Goal: Task Accomplishment & Management: Complete application form

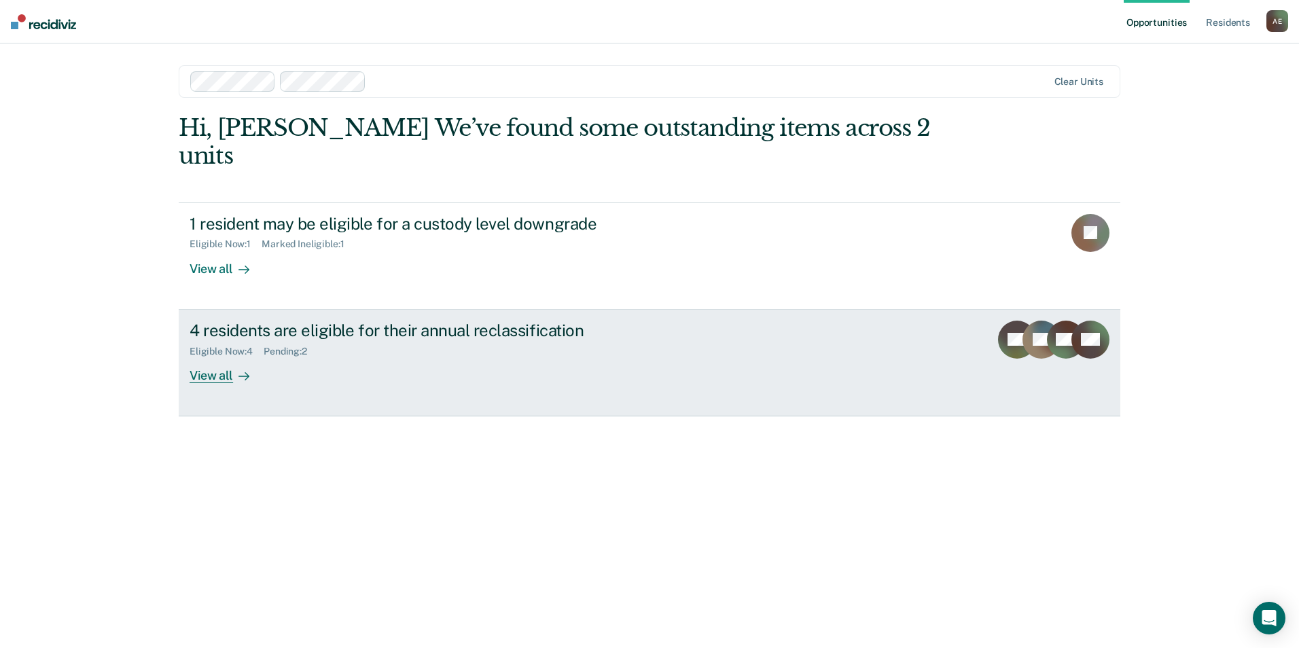
click at [213, 357] on div "View all" at bounding box center [228, 370] width 76 height 26
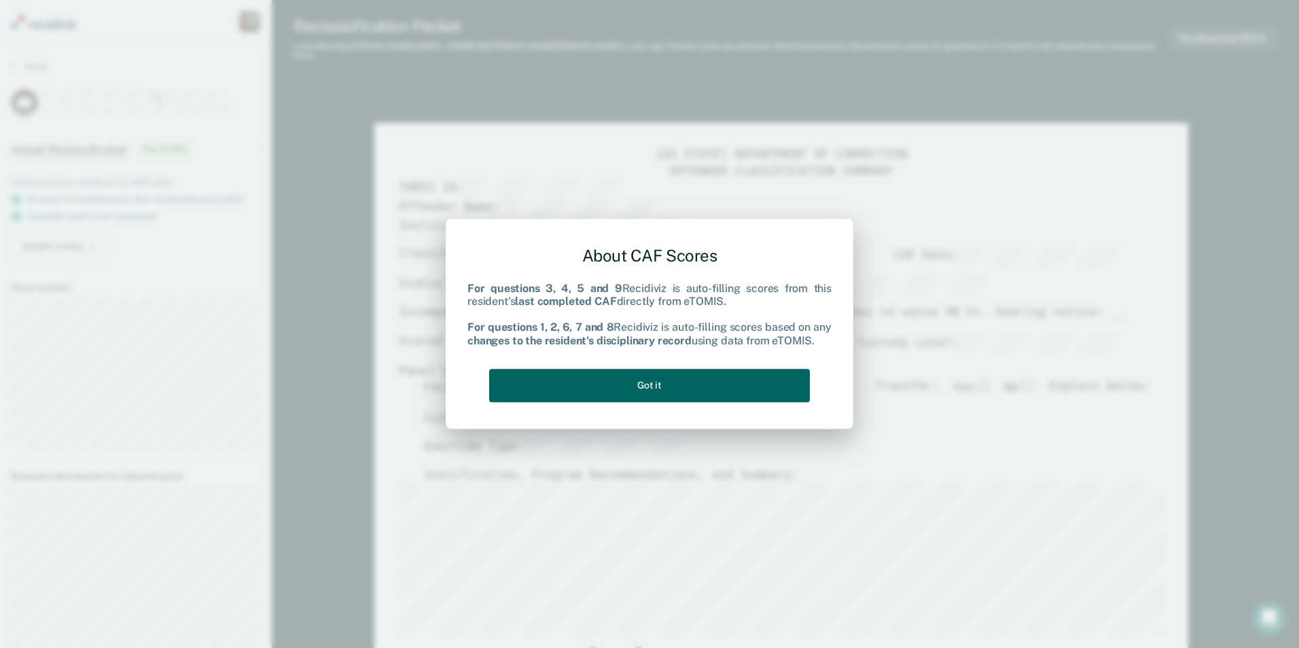
click at [667, 385] on button "Got it" at bounding box center [649, 385] width 321 height 33
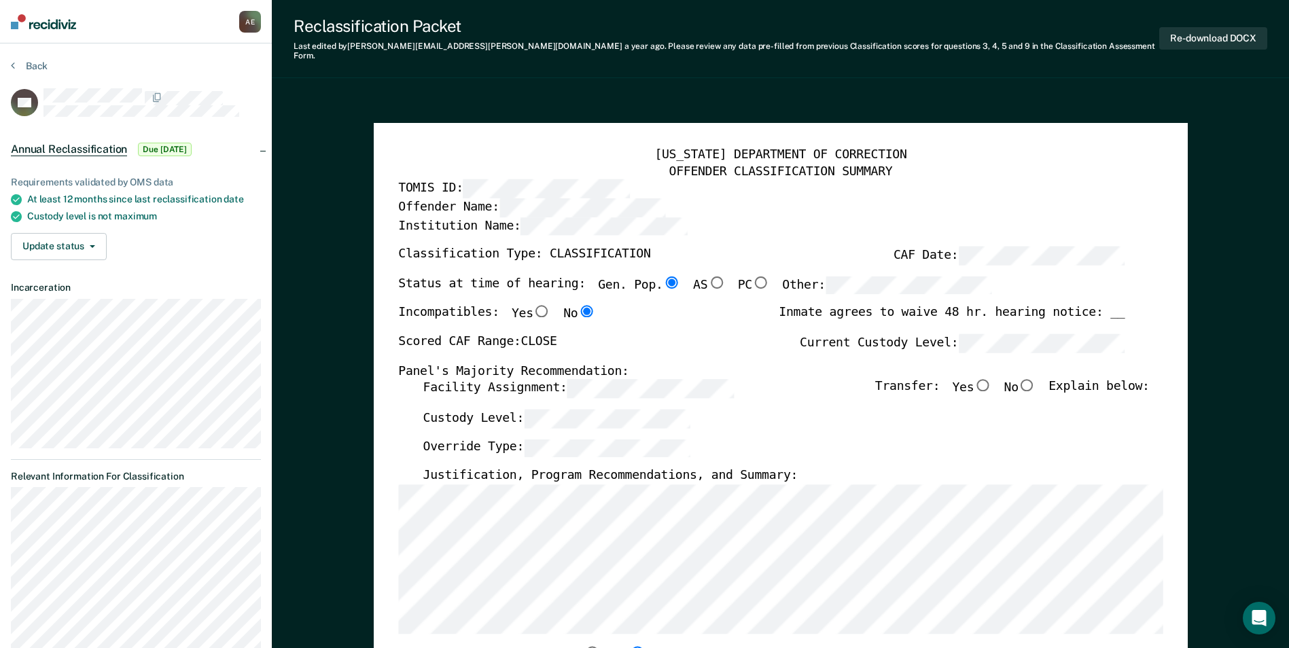
click at [792, 468] on div "Justification, Program Recommendations, and Summary:" at bounding box center [786, 476] width 726 height 16
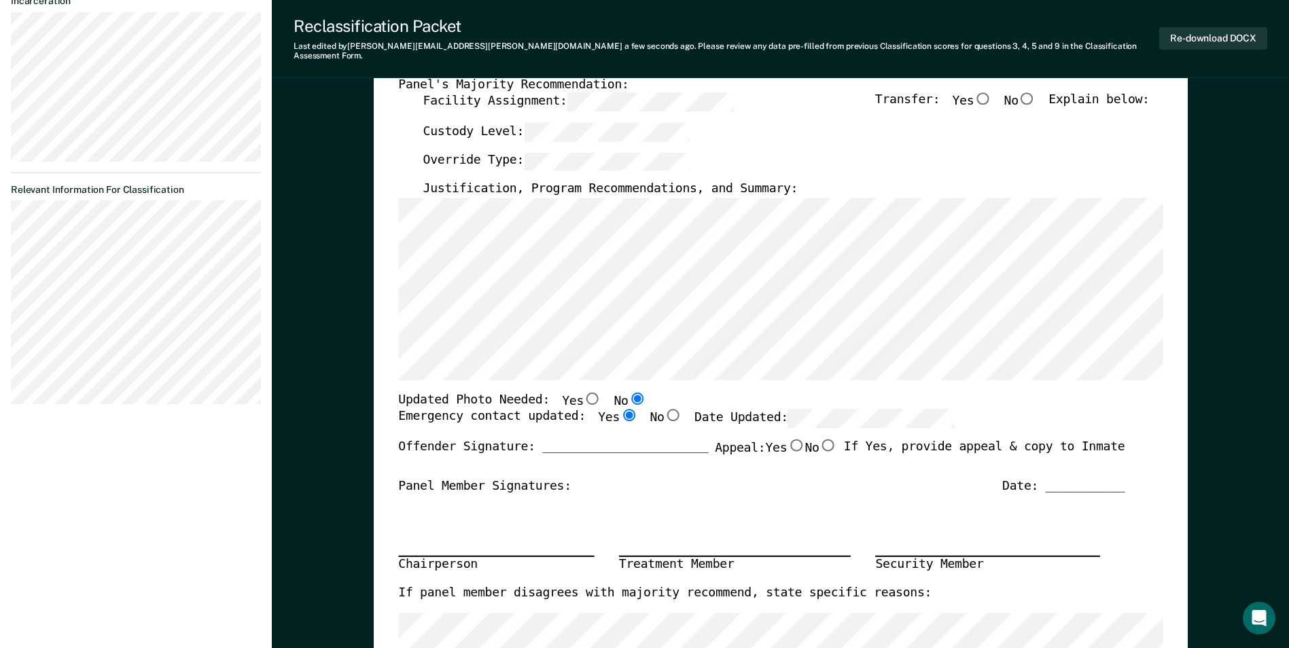
scroll to position [272, 0]
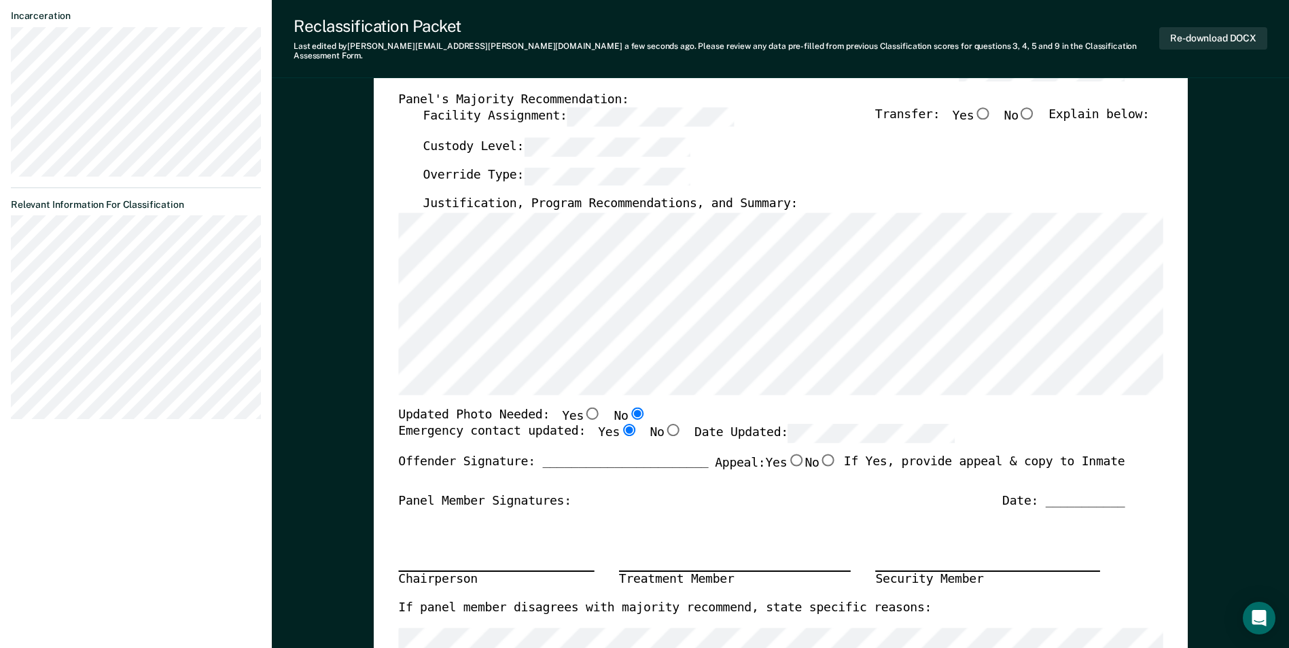
click at [1036, 107] on input "No" at bounding box center [1027, 113] width 18 height 12
type textarea "x"
radio input "true"
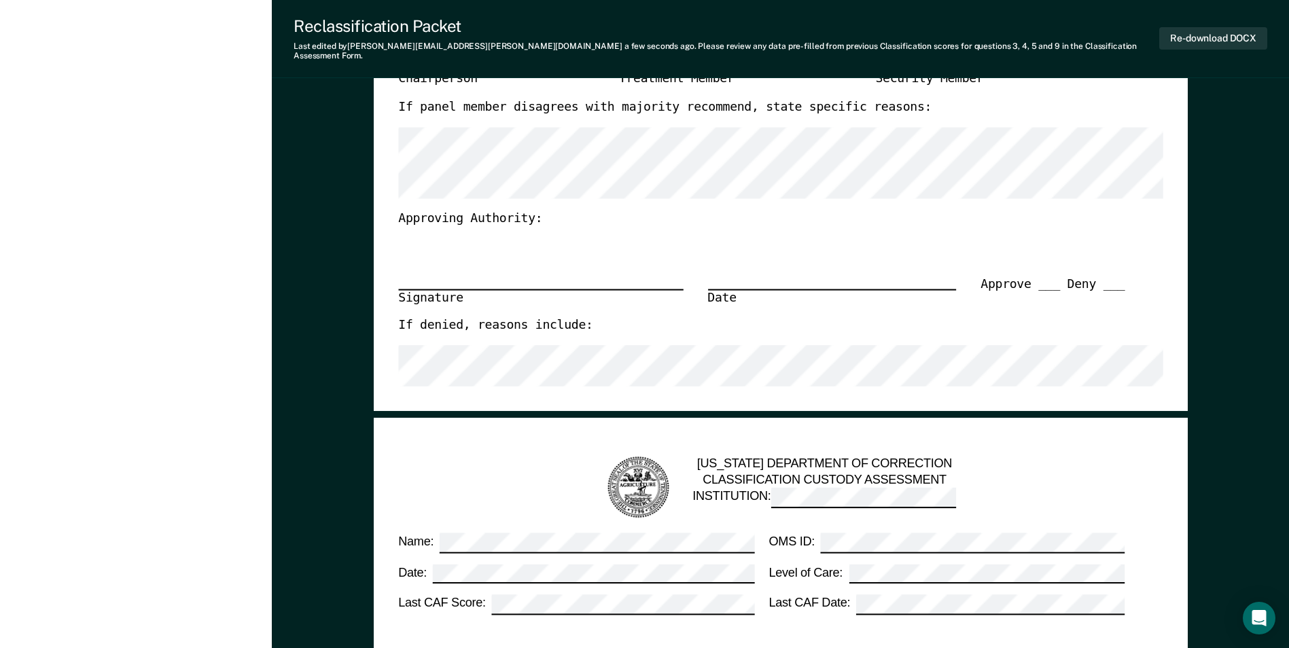
scroll to position [747, 0]
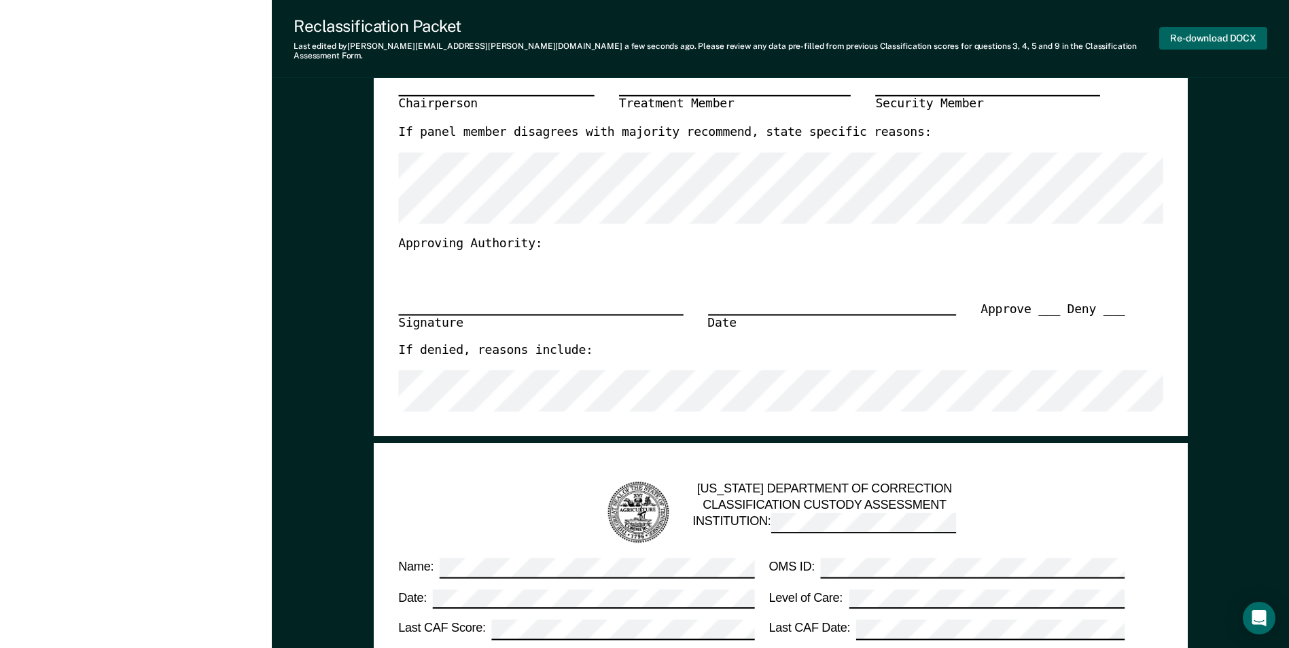
click at [1206, 38] on button "Re-download DOCX" at bounding box center [1213, 38] width 108 height 22
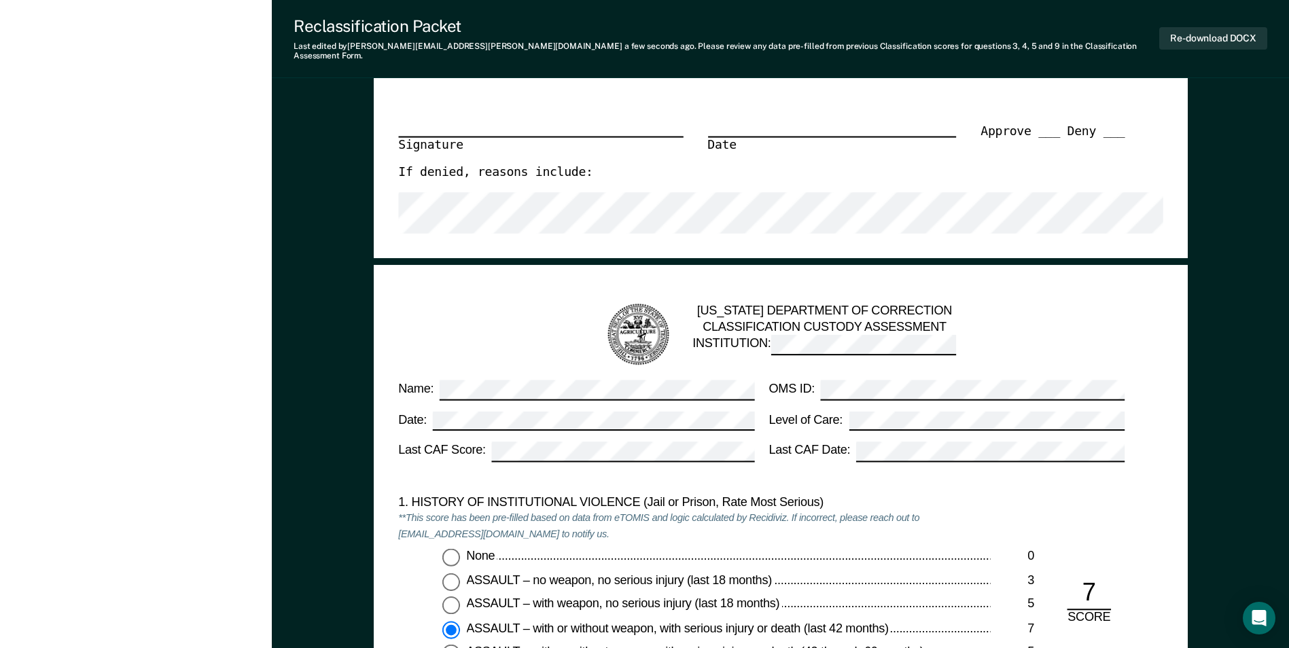
scroll to position [1087, 0]
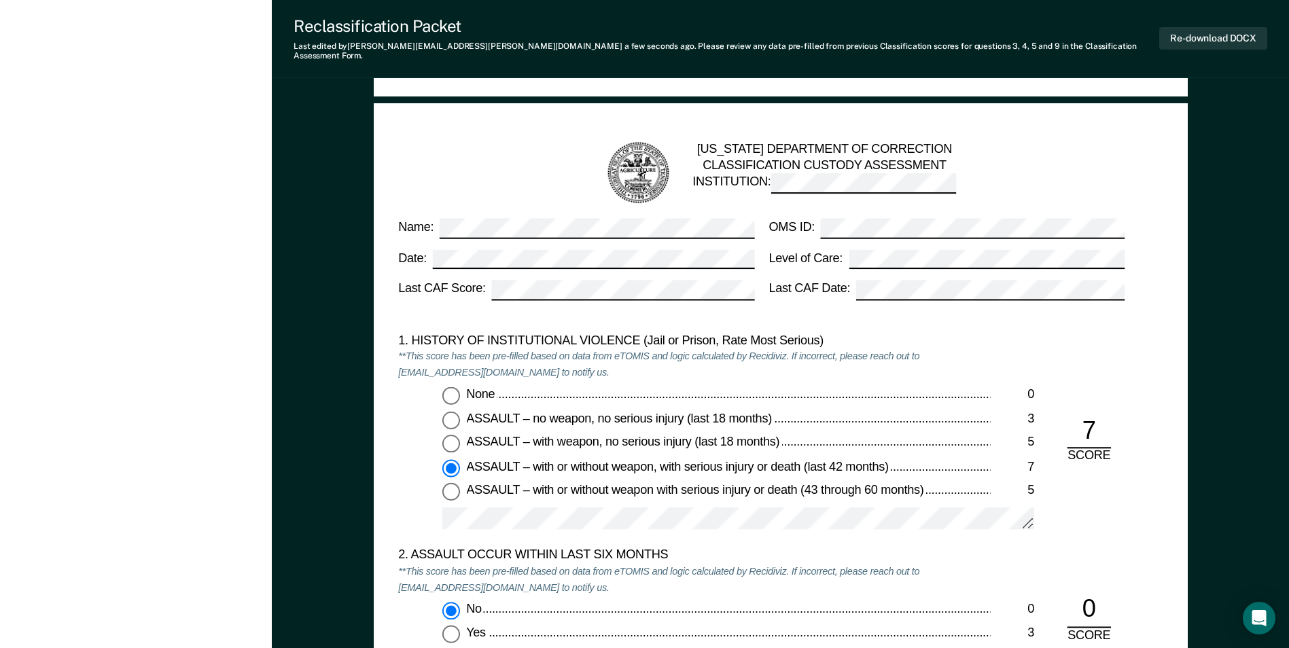
click at [1162, 237] on form "[US_STATE] DEPARTMENT OF CORRECTION CLASSIFICATION CUSTODY ASSESSMENT INSTITUTI…" at bounding box center [780, 644] width 764 height 1032
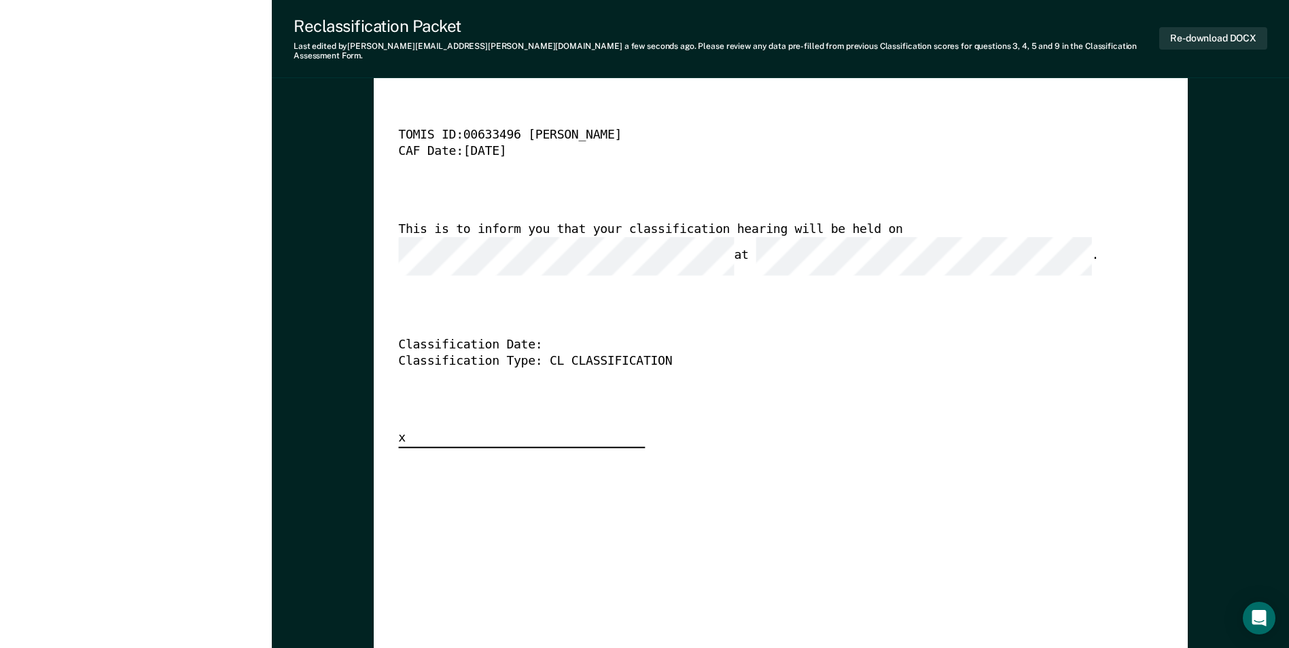
scroll to position [3397, 0]
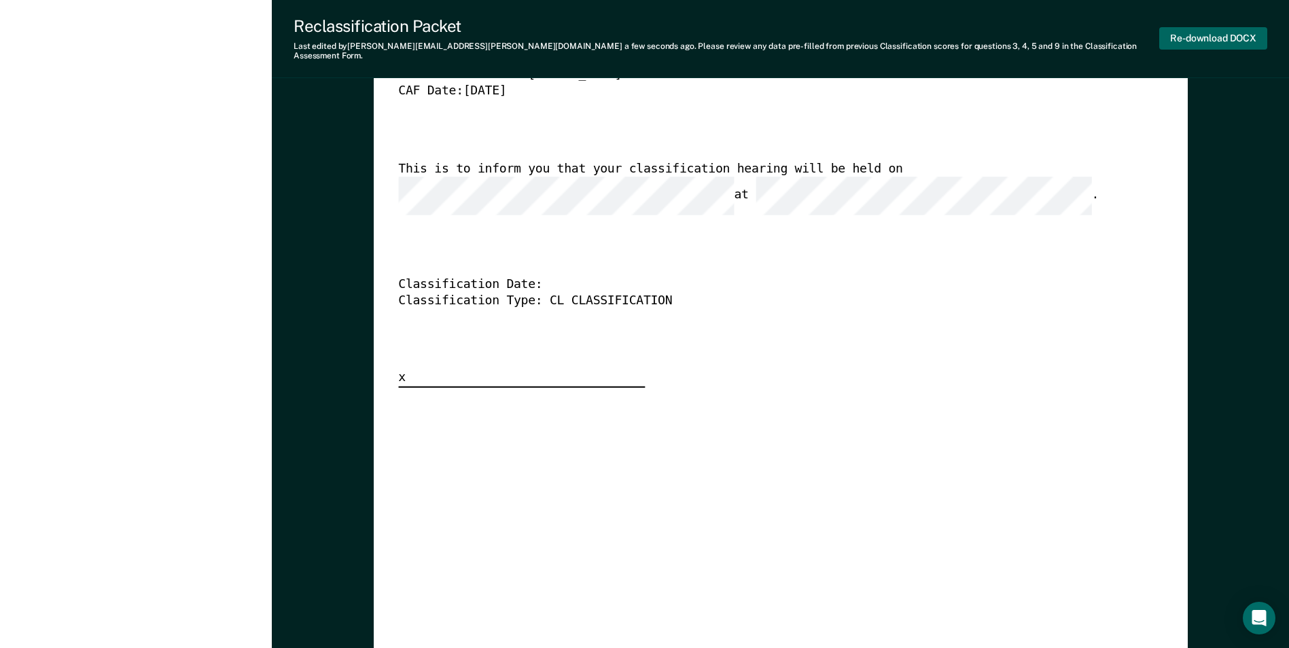
click at [1191, 38] on button "Re-download DOCX" at bounding box center [1213, 38] width 108 height 22
click at [963, 348] on div "[US_STATE] DEPARTMENT OF CORRECTION CLASSIFICATION HEARING NOTICE TOMIS ID: 006…" at bounding box center [780, 181] width 764 height 414
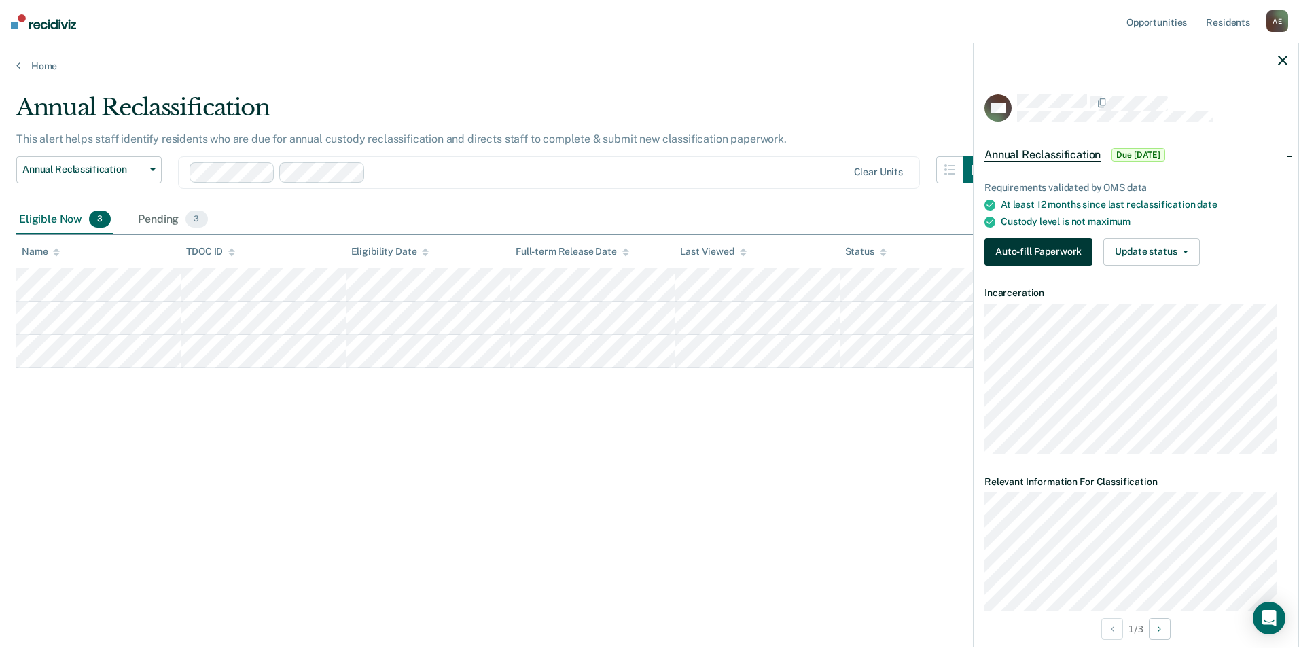
click at [1016, 253] on button "Auto-fill Paperwork" at bounding box center [1038, 251] width 108 height 27
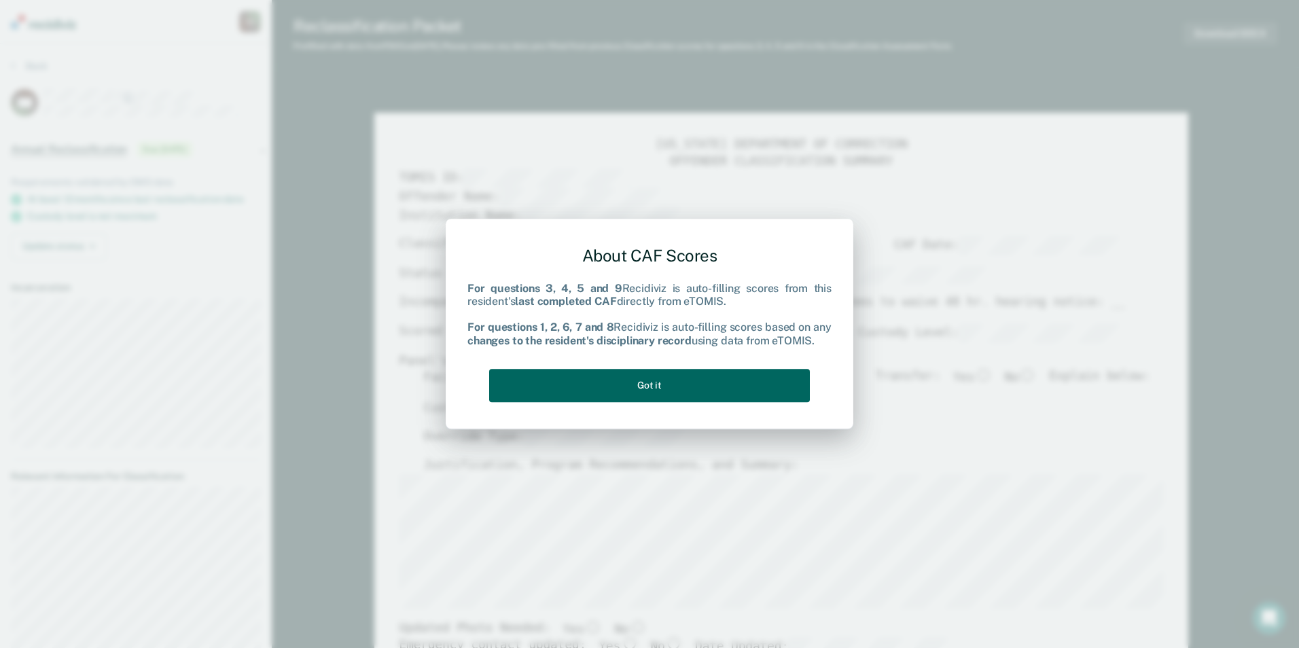
click at [649, 387] on button "Got it" at bounding box center [649, 385] width 321 height 33
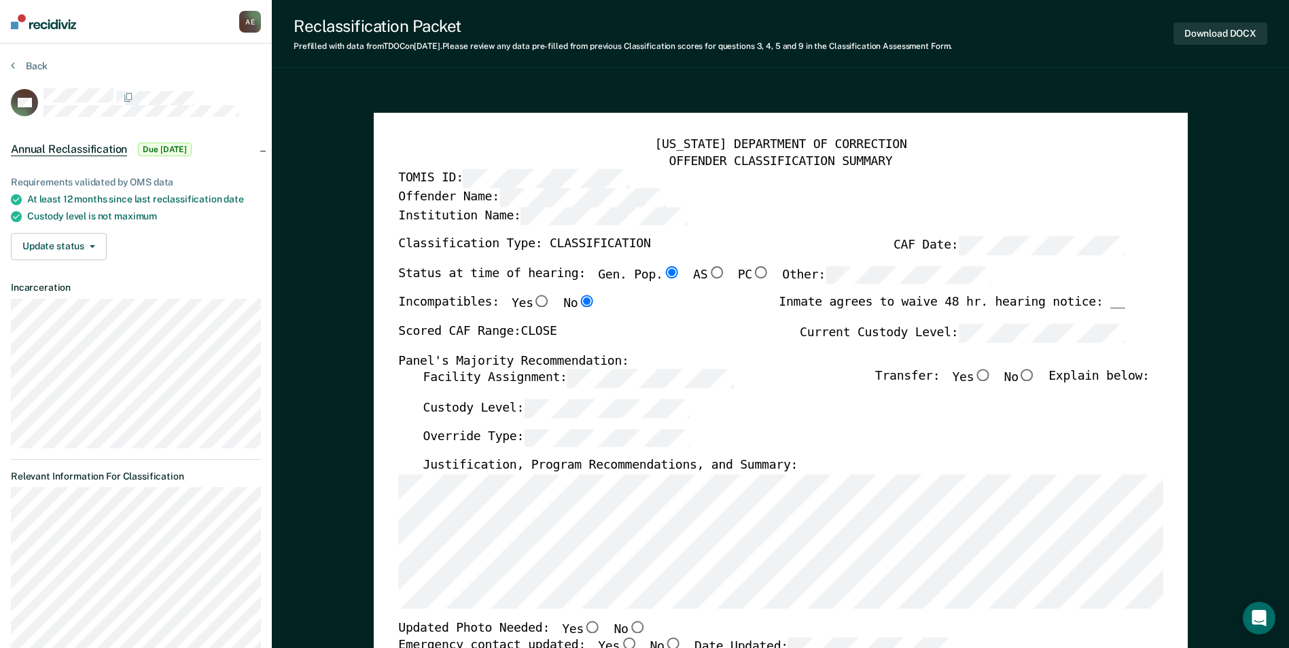
click at [1036, 375] on input "No" at bounding box center [1027, 376] width 18 height 12
type textarea "x"
radio input "true"
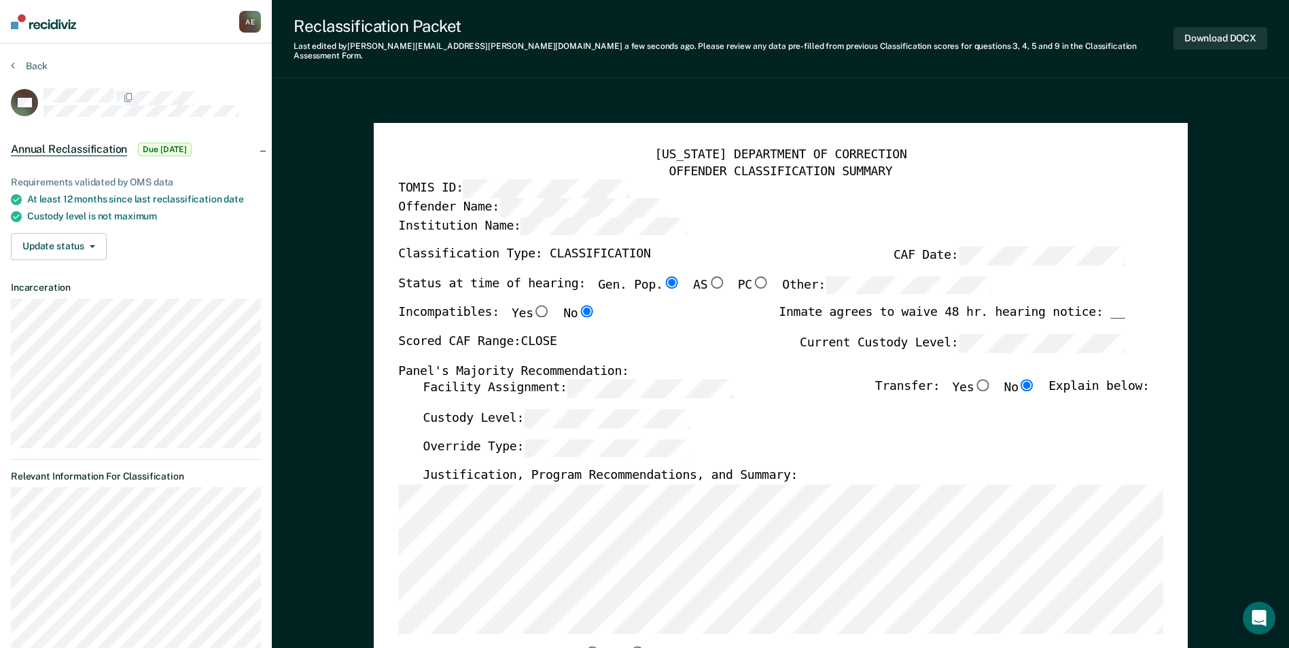
click at [472, 188] on div "[US_STATE] DEPARTMENT OF CORRECTION OFFENDER CLASSIFICATION SUMMARY TOMIS ID: O…" at bounding box center [780, 651] width 764 height 1008
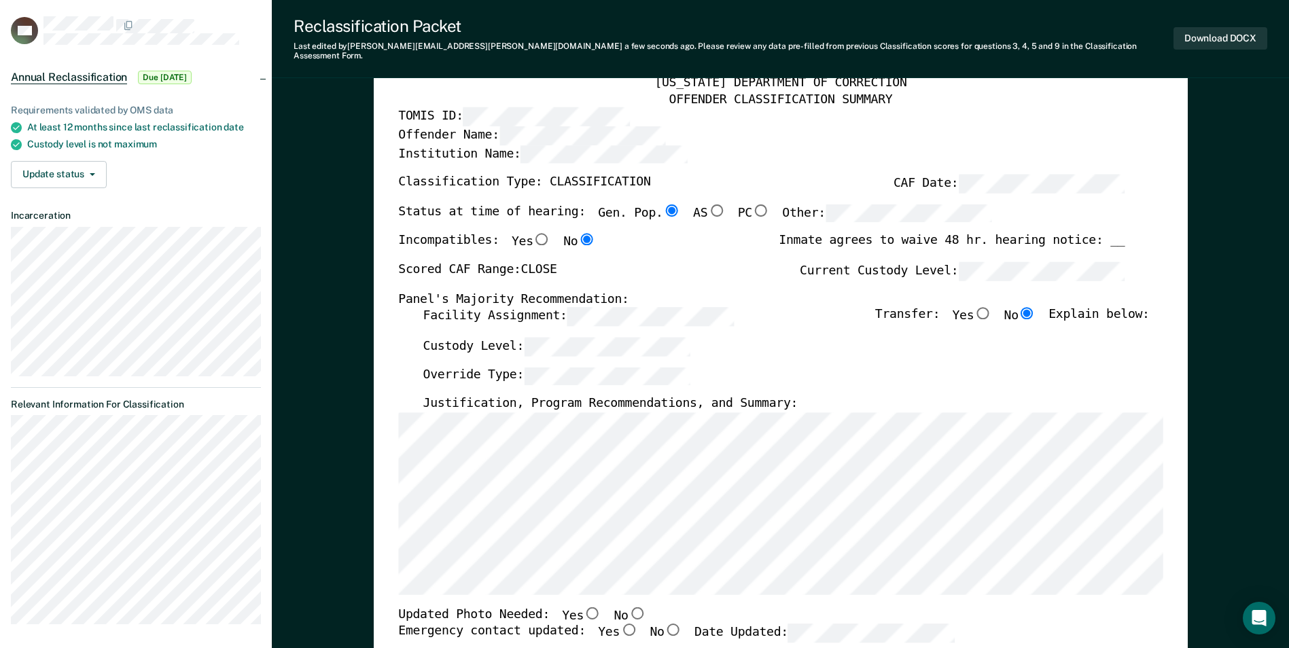
scroll to position [140, 0]
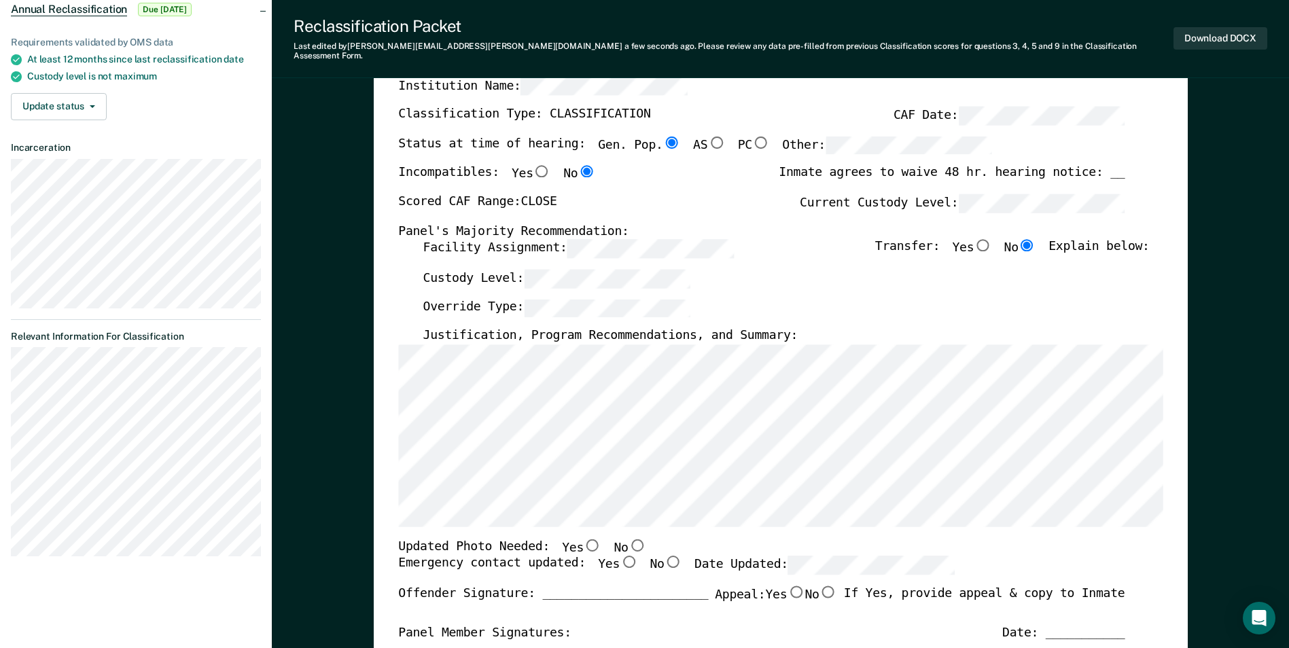
click at [511, 518] on div "[US_STATE] DEPARTMENT OF CORRECTION OFFENDER CLASSIFICATION SUMMARY TOMIS ID: O…" at bounding box center [780, 527] width 764 height 1041
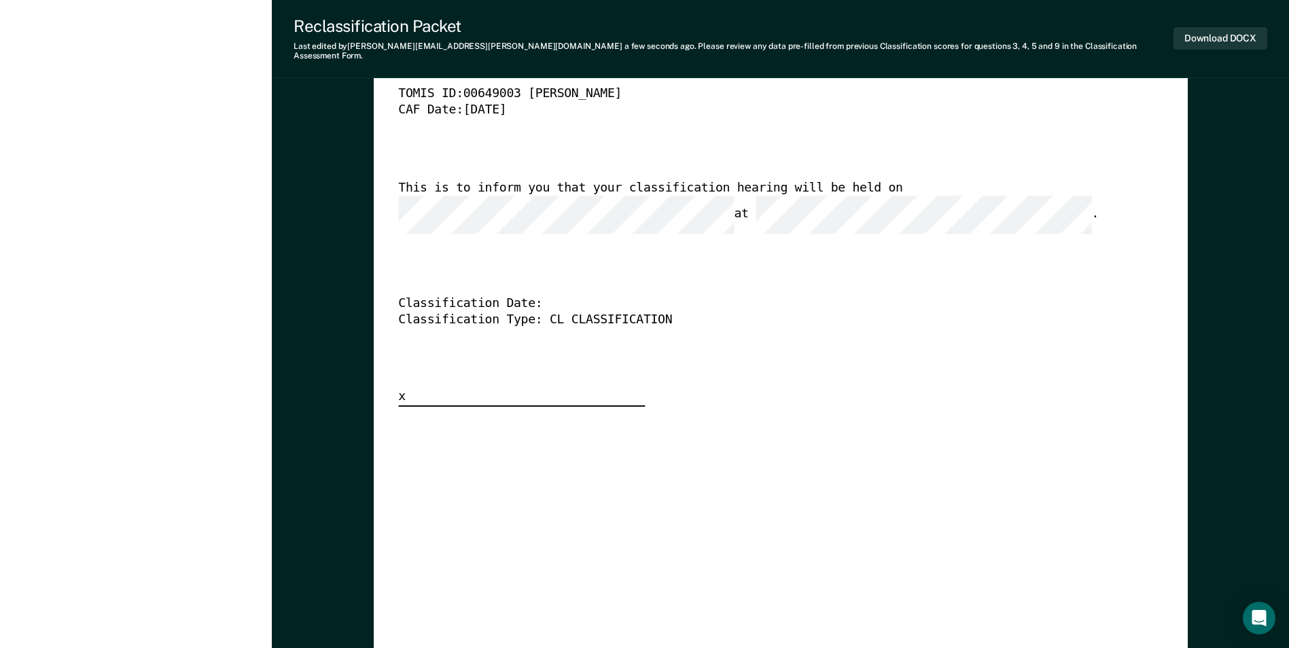
scroll to position [3333, 0]
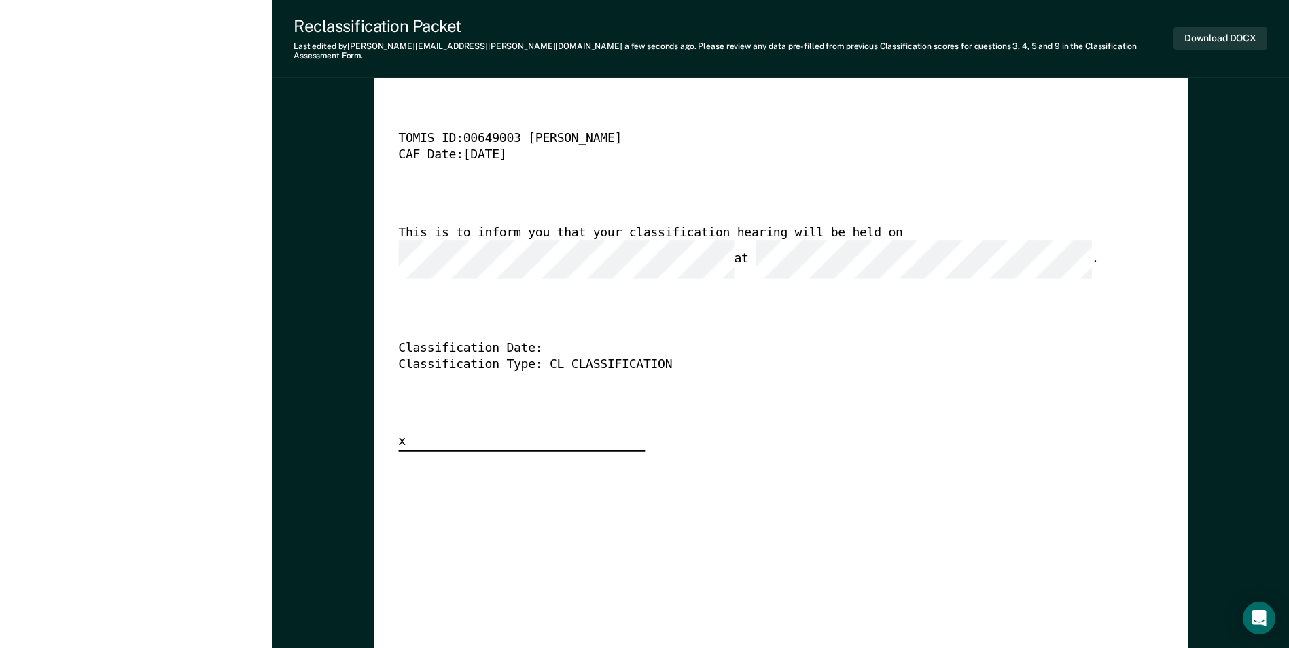
click at [403, 231] on div "This is to inform you that your classification hearing will be held on at ." at bounding box center [761, 252] width 726 height 54
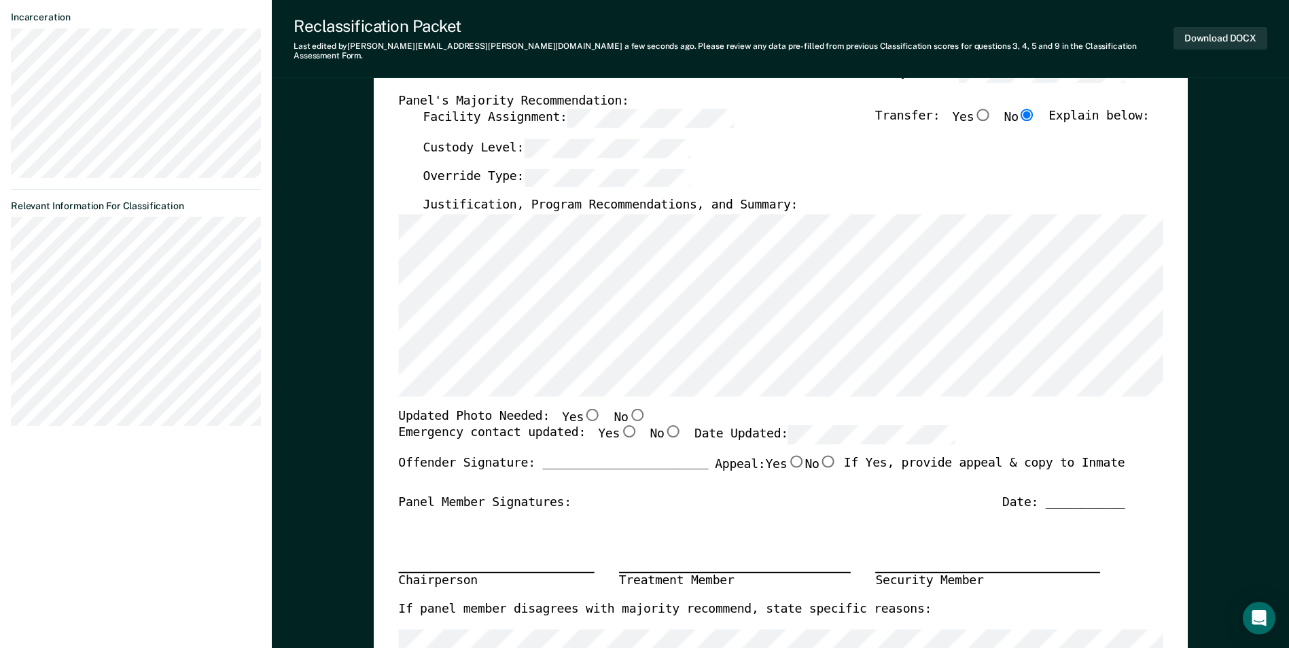
scroll to position [276, 0]
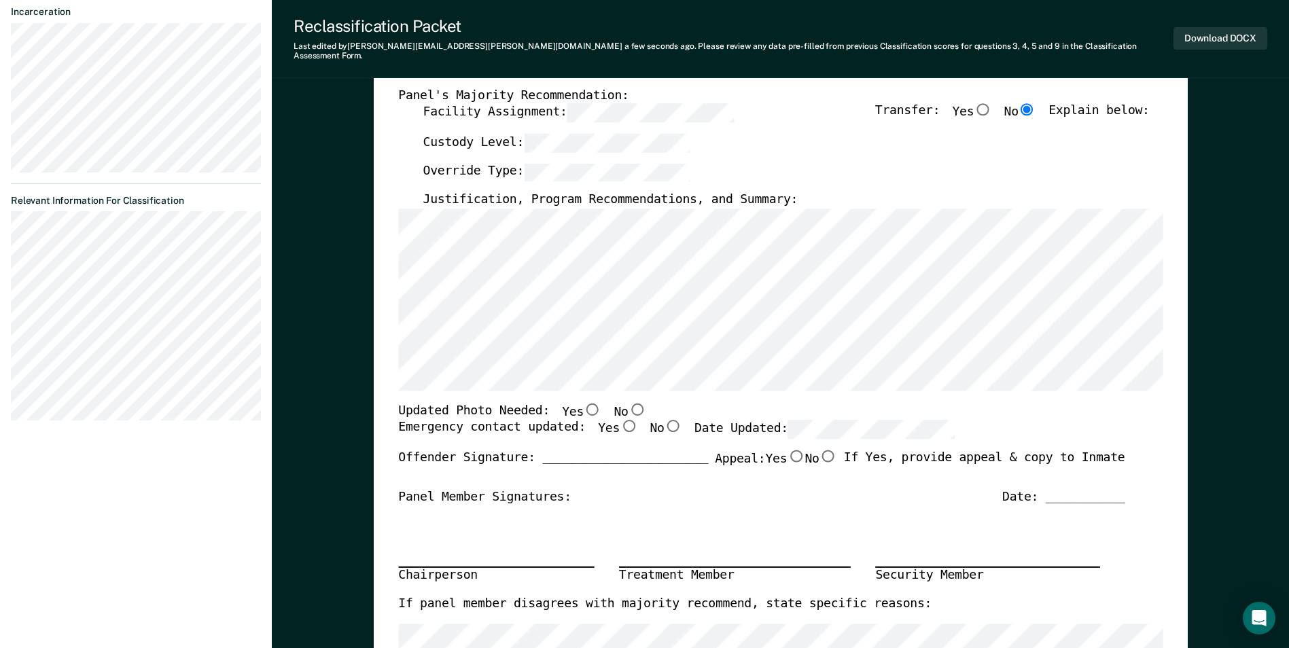
click at [620, 420] on input "Yes" at bounding box center [629, 426] width 18 height 12
type textarea "x"
radio input "true"
click at [628, 403] on input "No" at bounding box center [637, 409] width 18 height 12
type textarea "x"
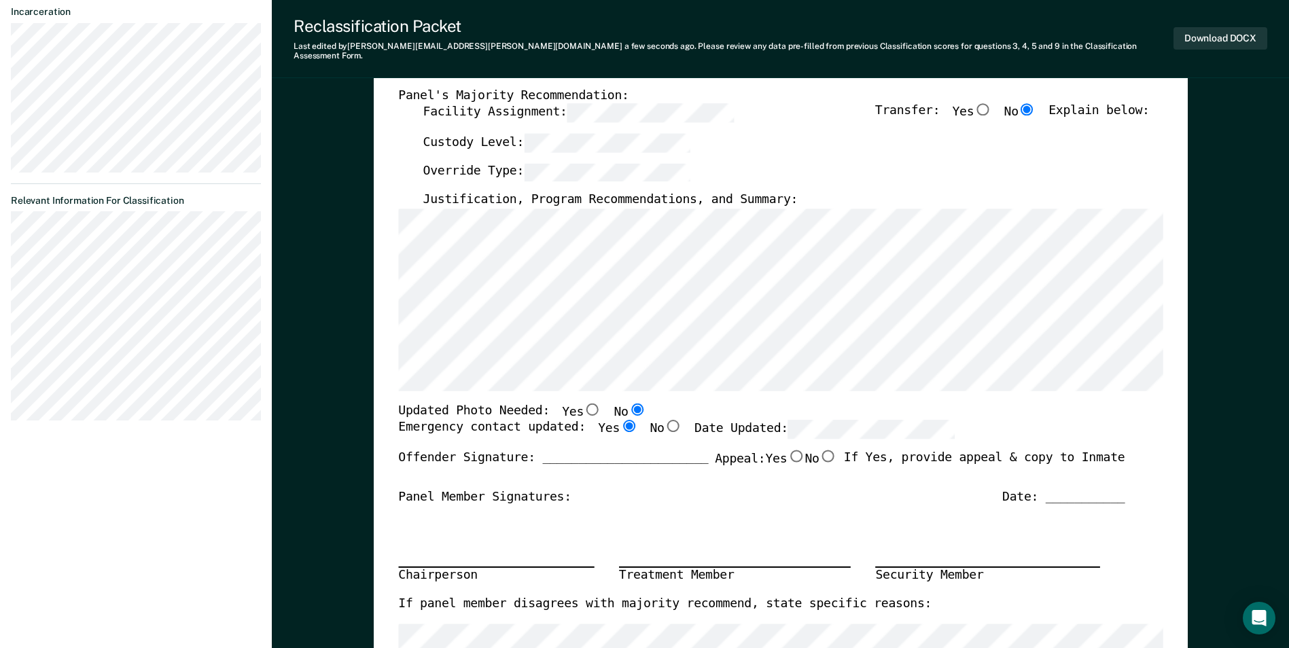
radio input "true"
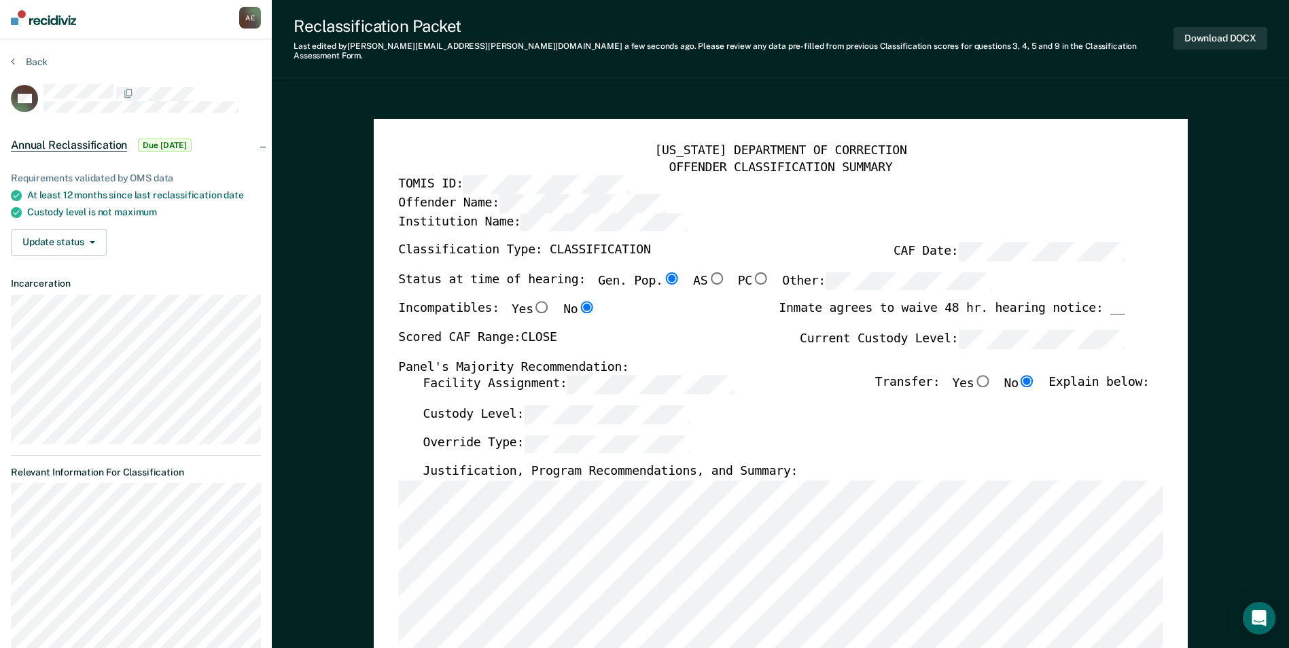
scroll to position [140, 0]
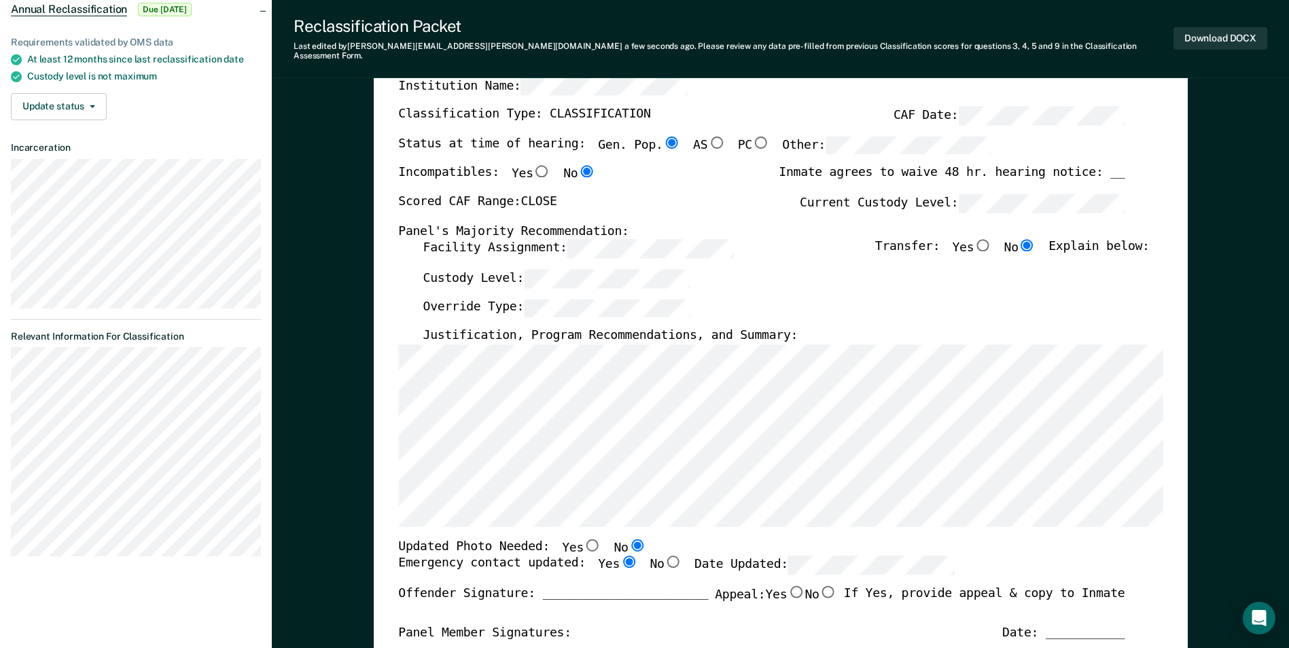
type textarea "x"
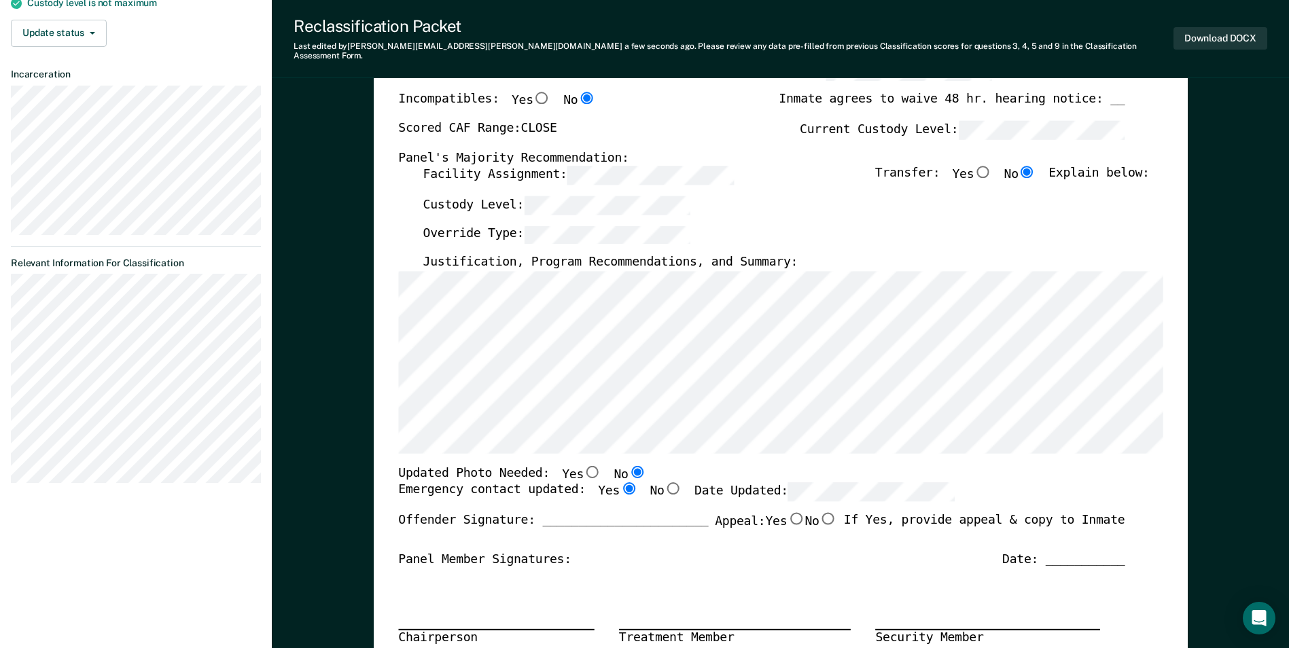
scroll to position [208, 0]
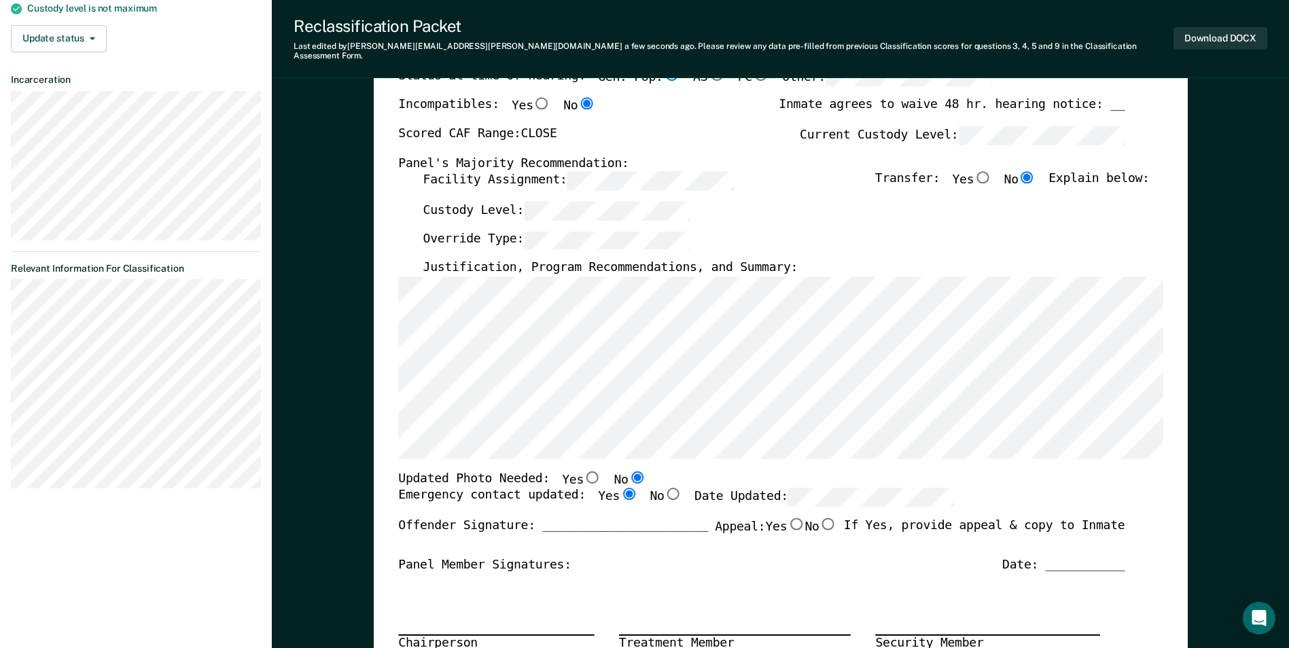
click at [709, 230] on div "Override Type:" at bounding box center [786, 245] width 726 height 30
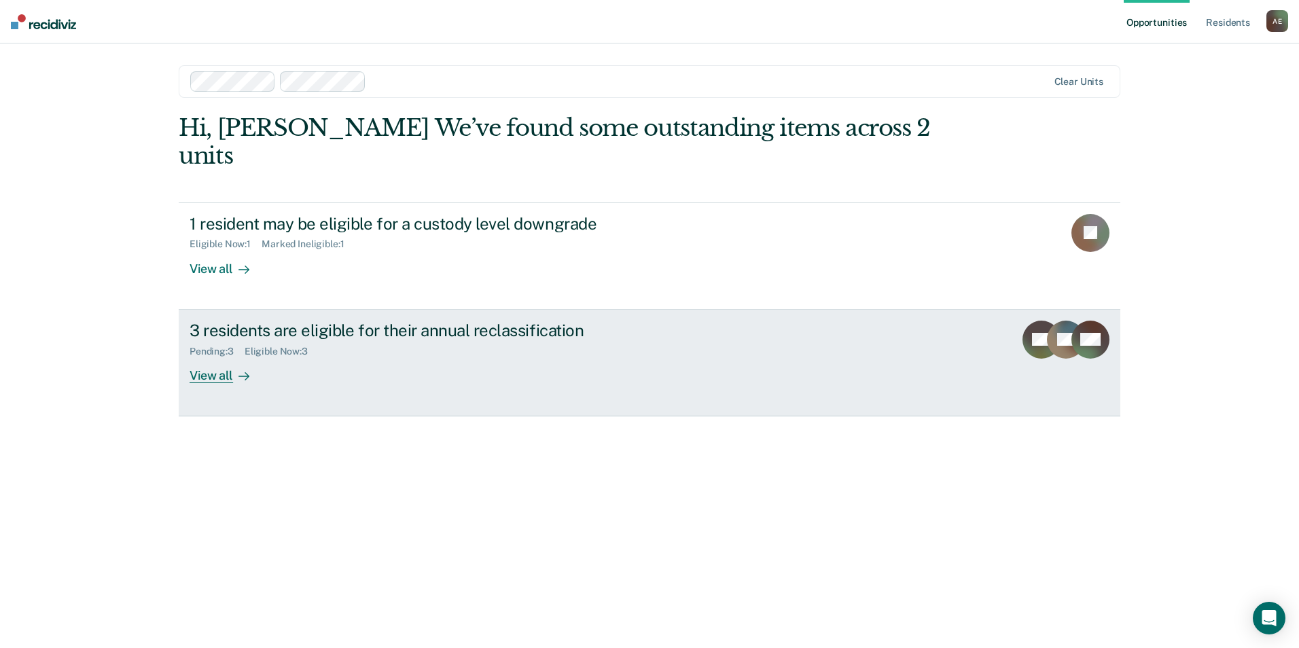
click at [217, 357] on div "View all" at bounding box center [228, 370] width 76 height 26
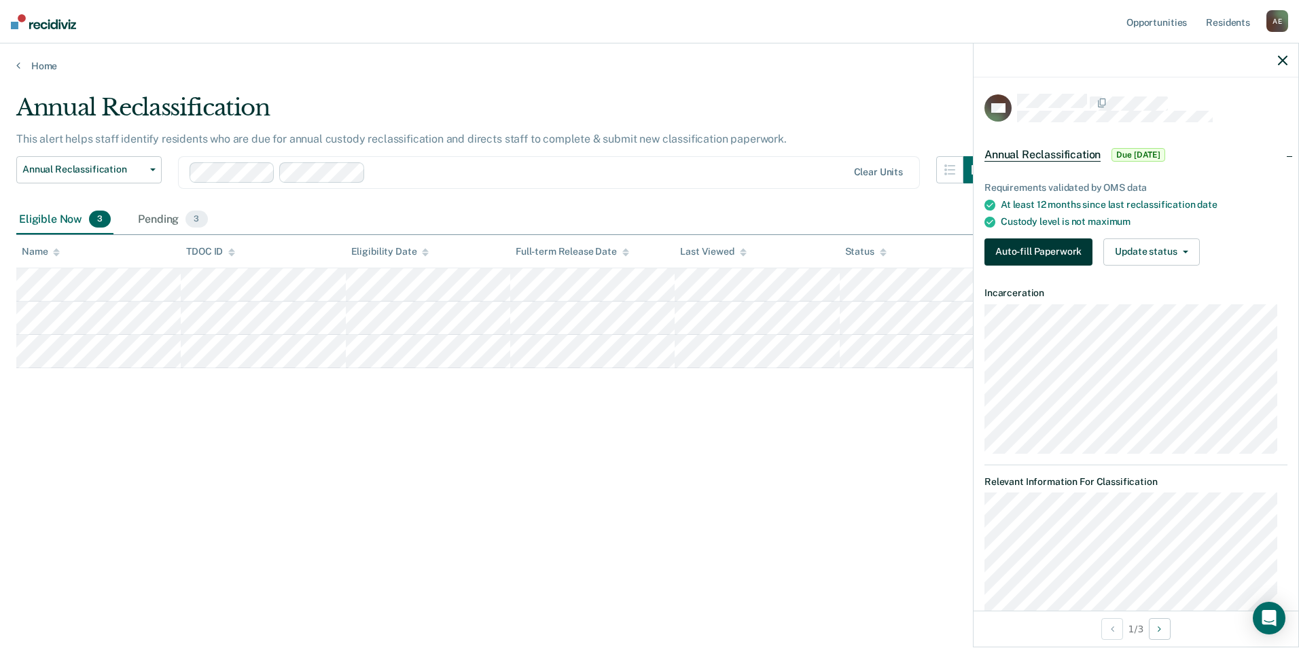
click at [1028, 251] on button "Auto-fill Paperwork" at bounding box center [1038, 251] width 108 height 27
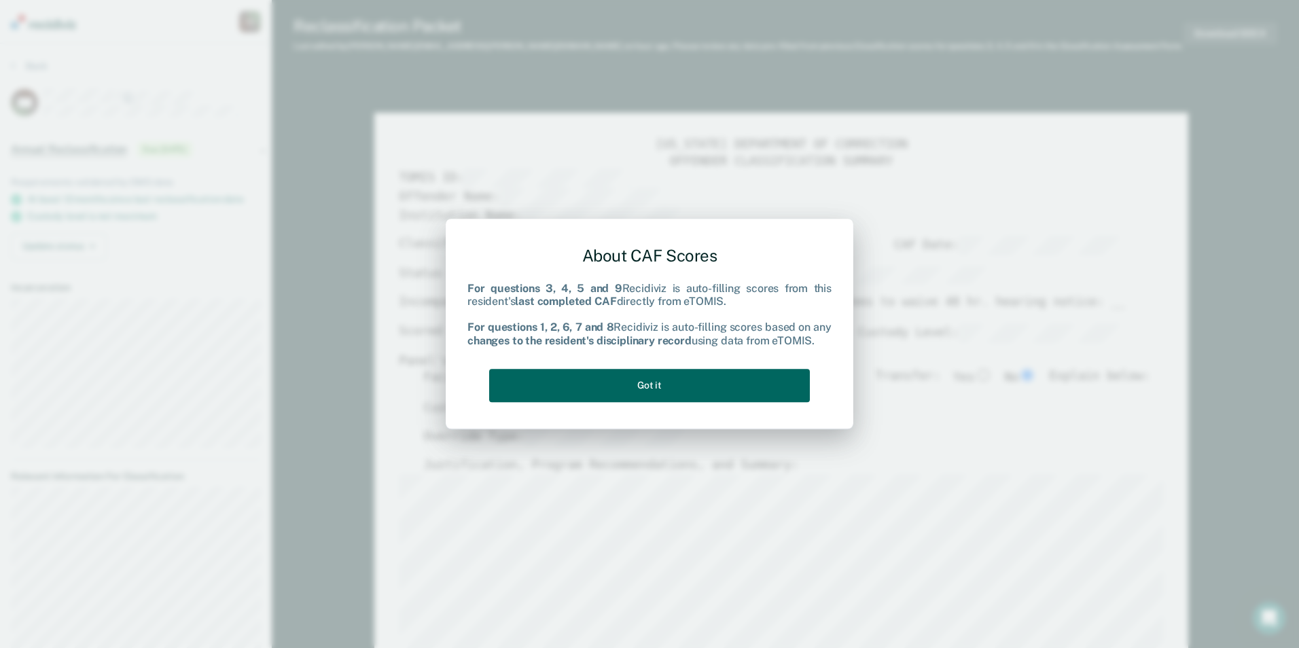
click at [680, 393] on button "Got it" at bounding box center [649, 385] width 321 height 33
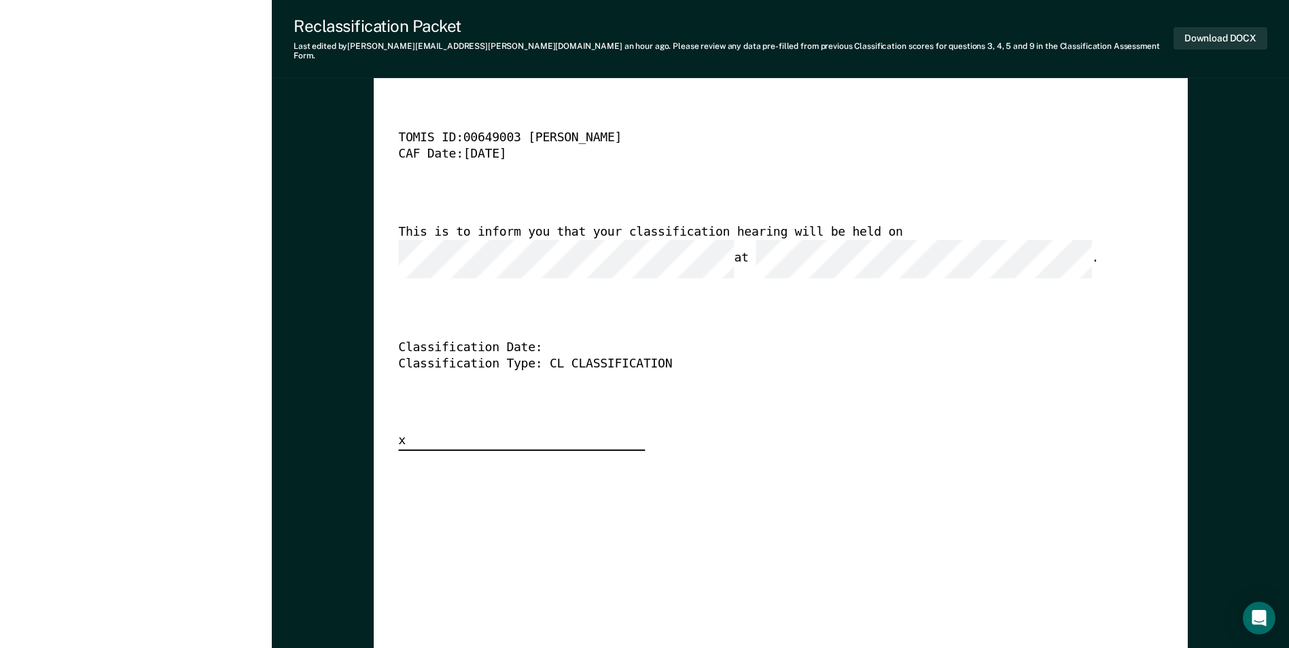
scroll to position [3532, 0]
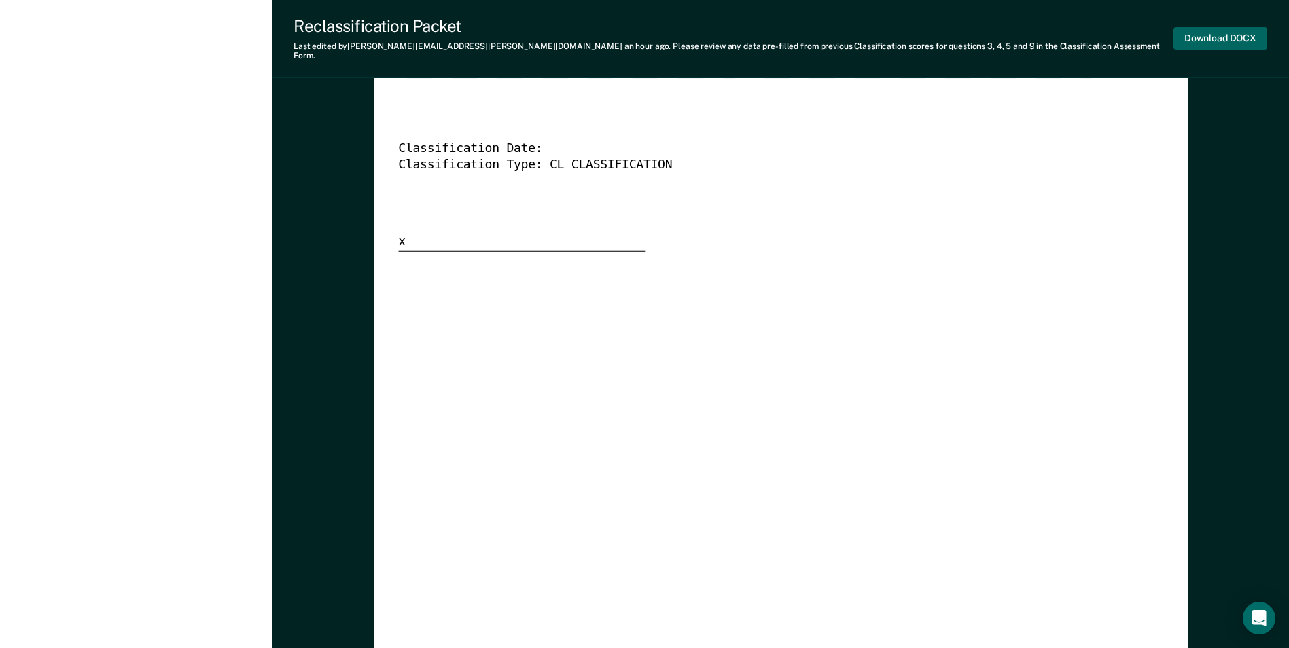
click at [1213, 27] on button "Download DOCX" at bounding box center [1220, 38] width 94 height 22
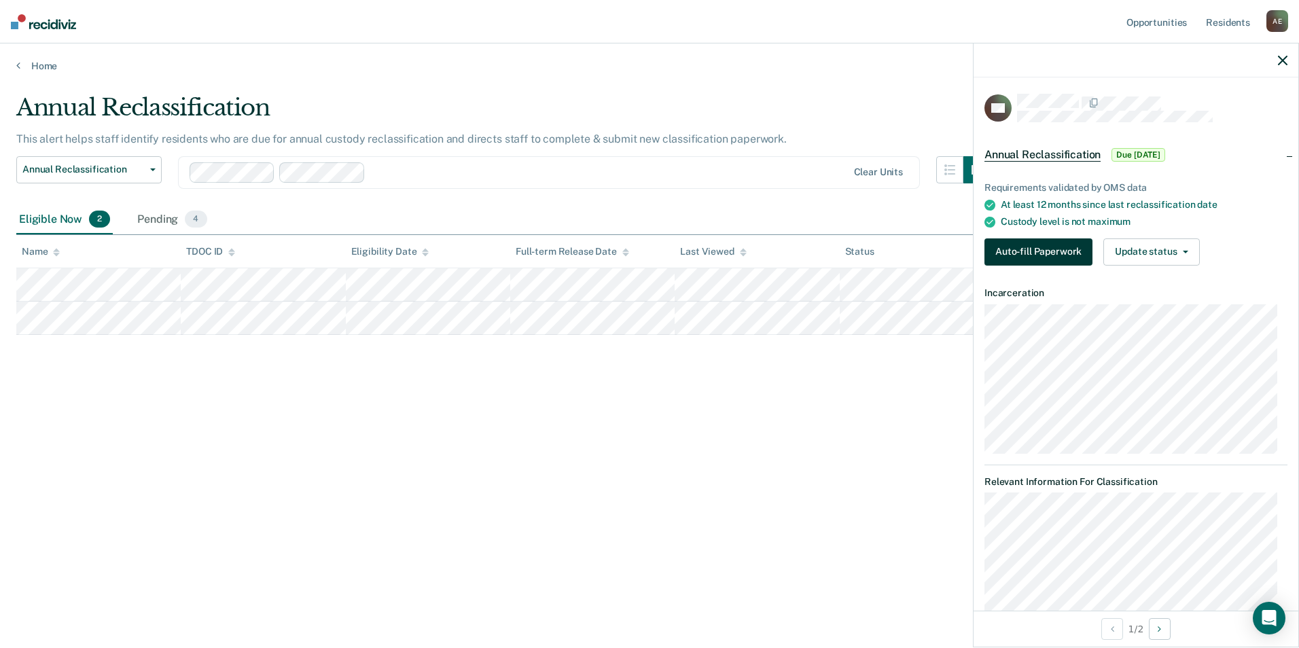
click at [1026, 251] on button "Auto-fill Paperwork" at bounding box center [1038, 251] width 108 height 27
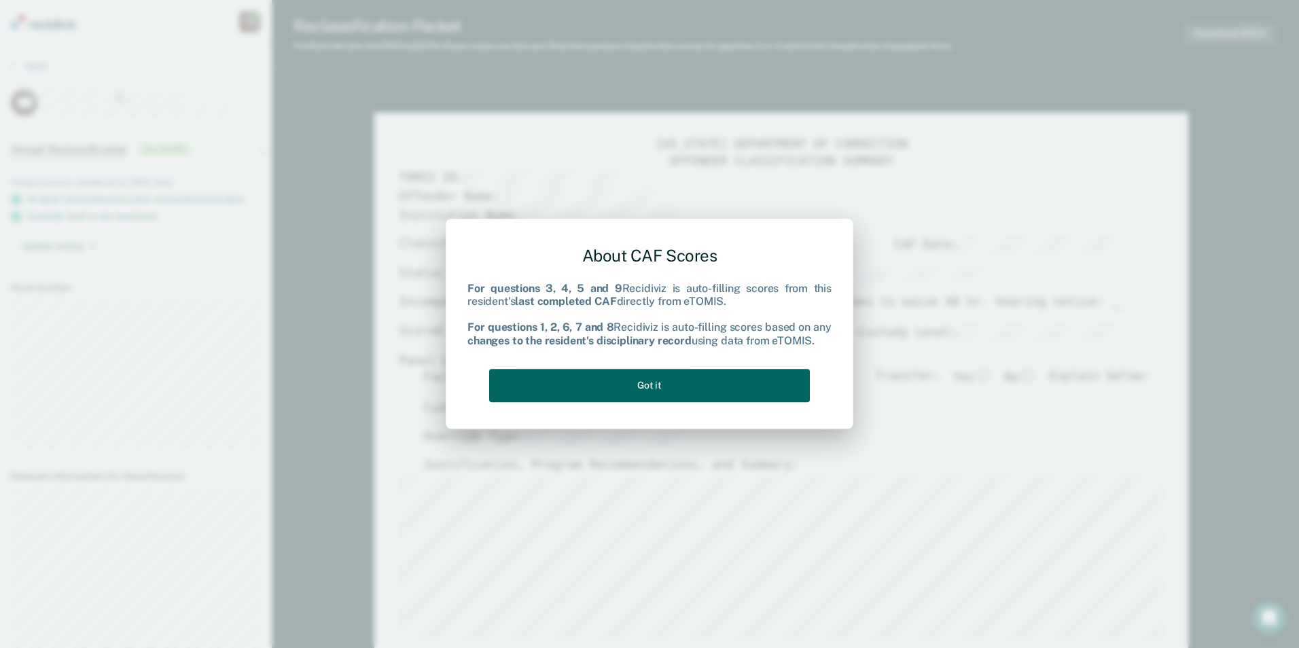
click at [668, 382] on button "Got it" at bounding box center [649, 385] width 321 height 33
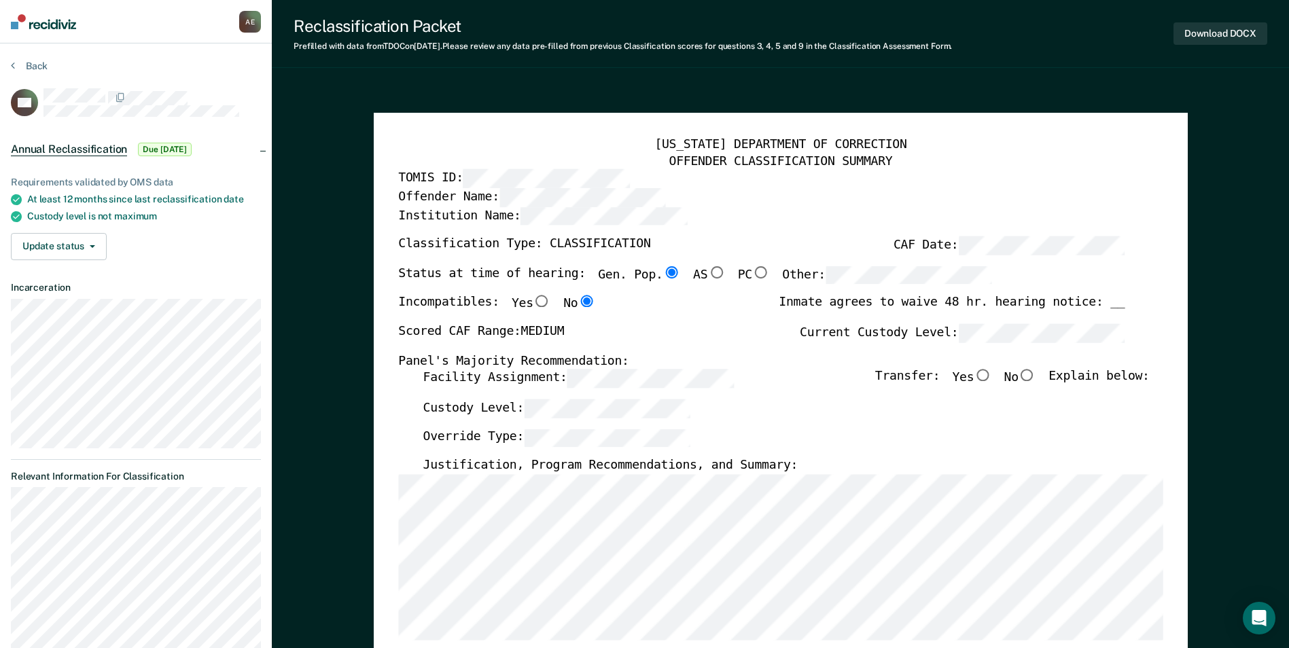
click at [1033, 374] on input "No" at bounding box center [1027, 376] width 18 height 12
type textarea "x"
radio input "true"
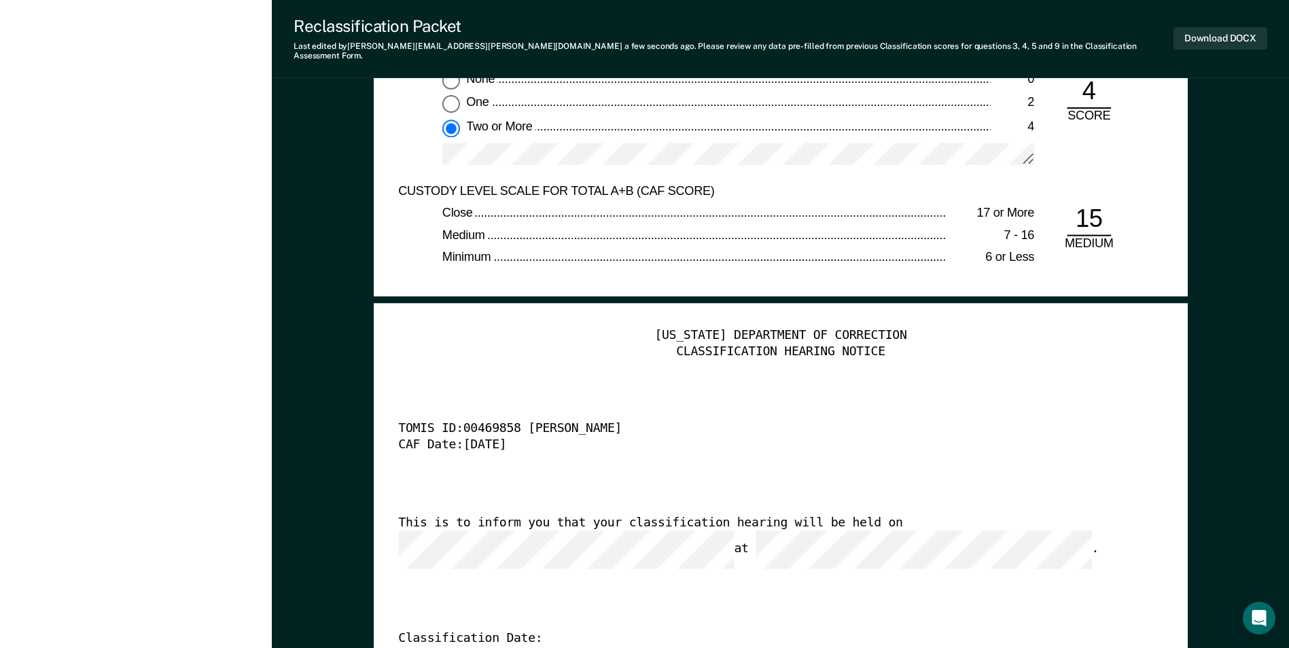
scroll to position [3329, 0]
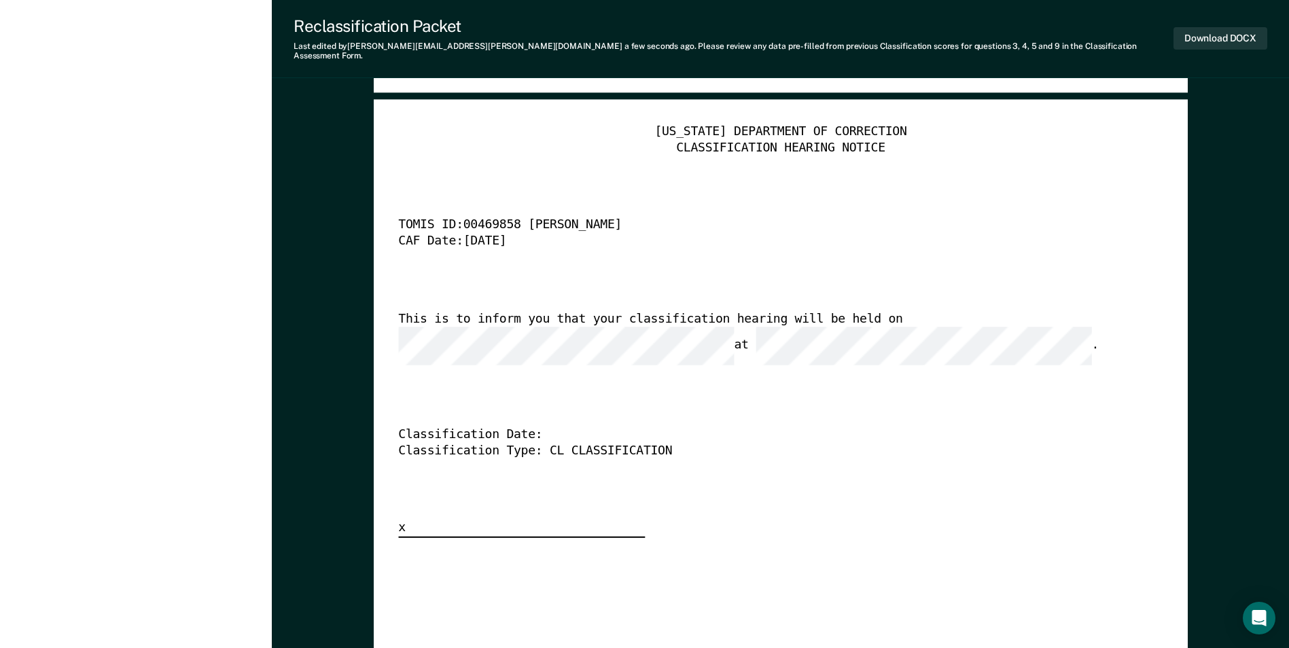
click at [467, 340] on div "TENNESSEE DEPARTMENT OF CORRECTION CLASSIFICATION HEARING NOTICE TOMIS ID: 0046…" at bounding box center [780, 331] width 764 height 414
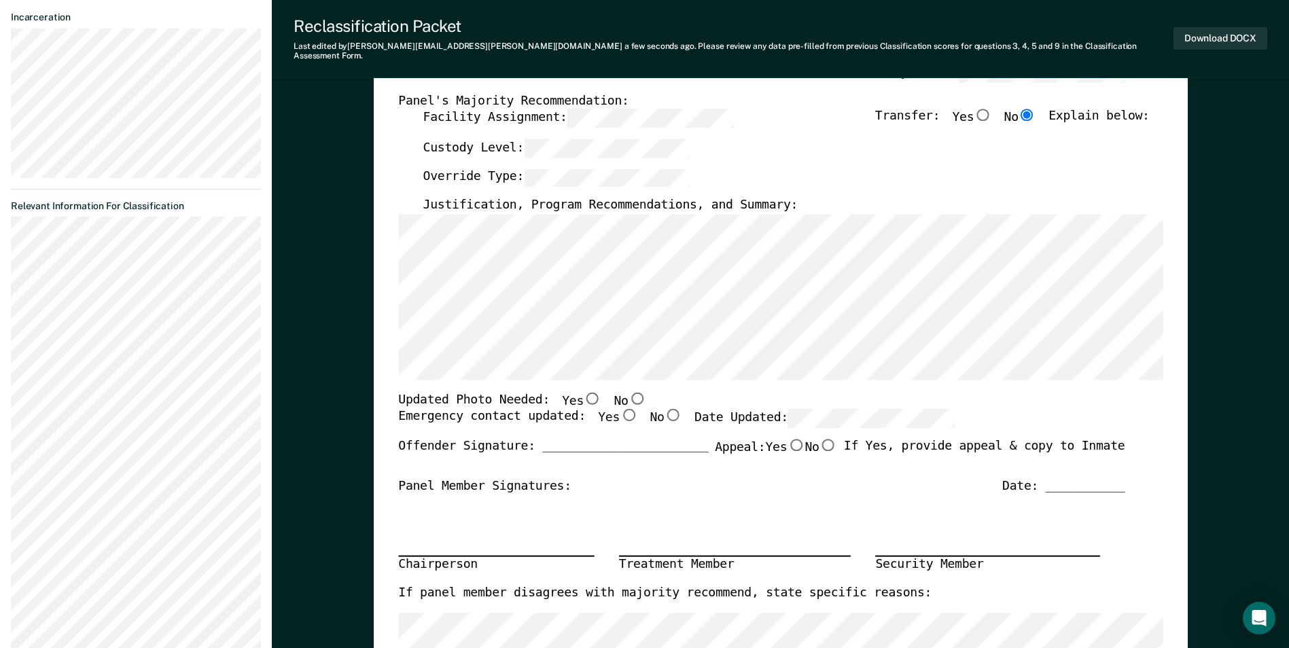
scroll to position [272, 0]
click at [620, 408] on input "Yes" at bounding box center [629, 414] width 18 height 12
type textarea "x"
radio input "true"
click at [628, 391] on input "No" at bounding box center [637, 397] width 18 height 12
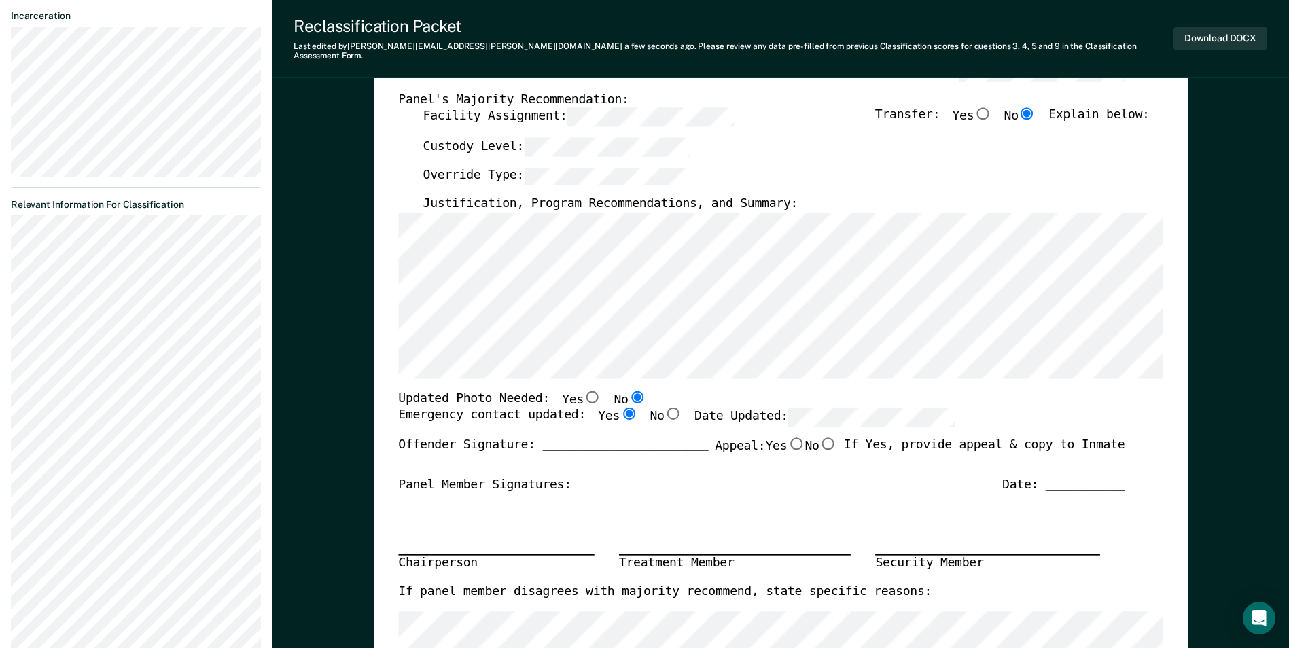
type textarea "x"
radio input "true"
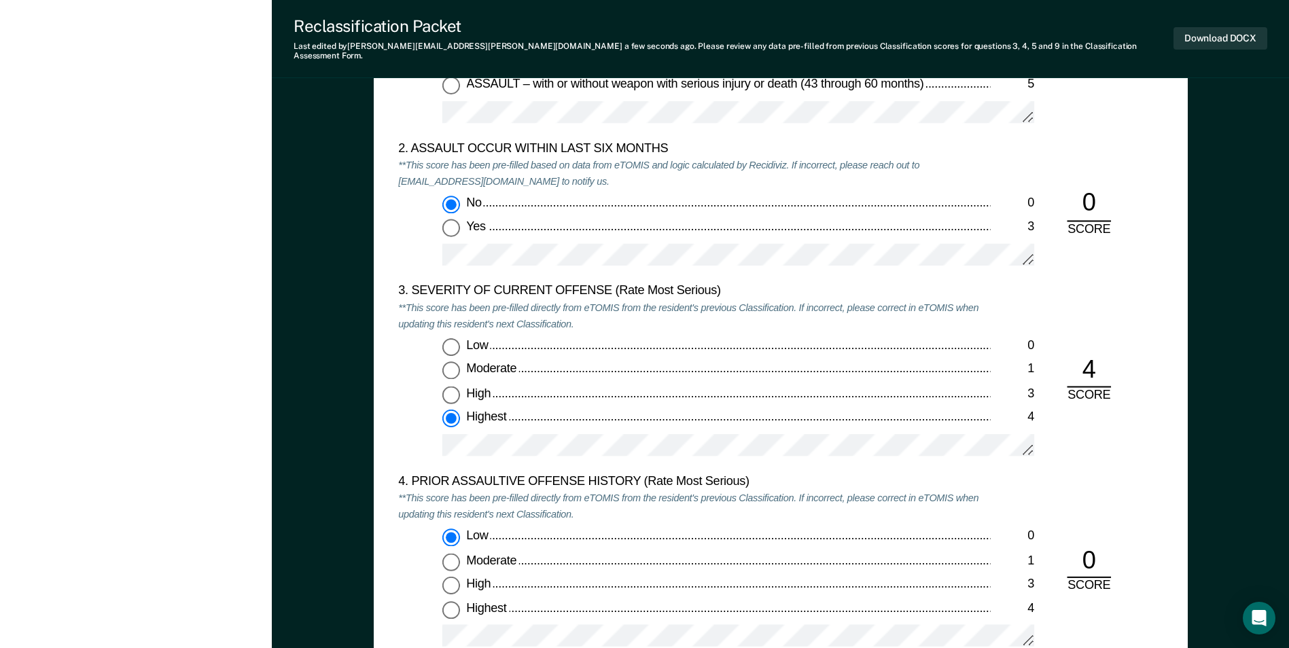
scroll to position [1698, 0]
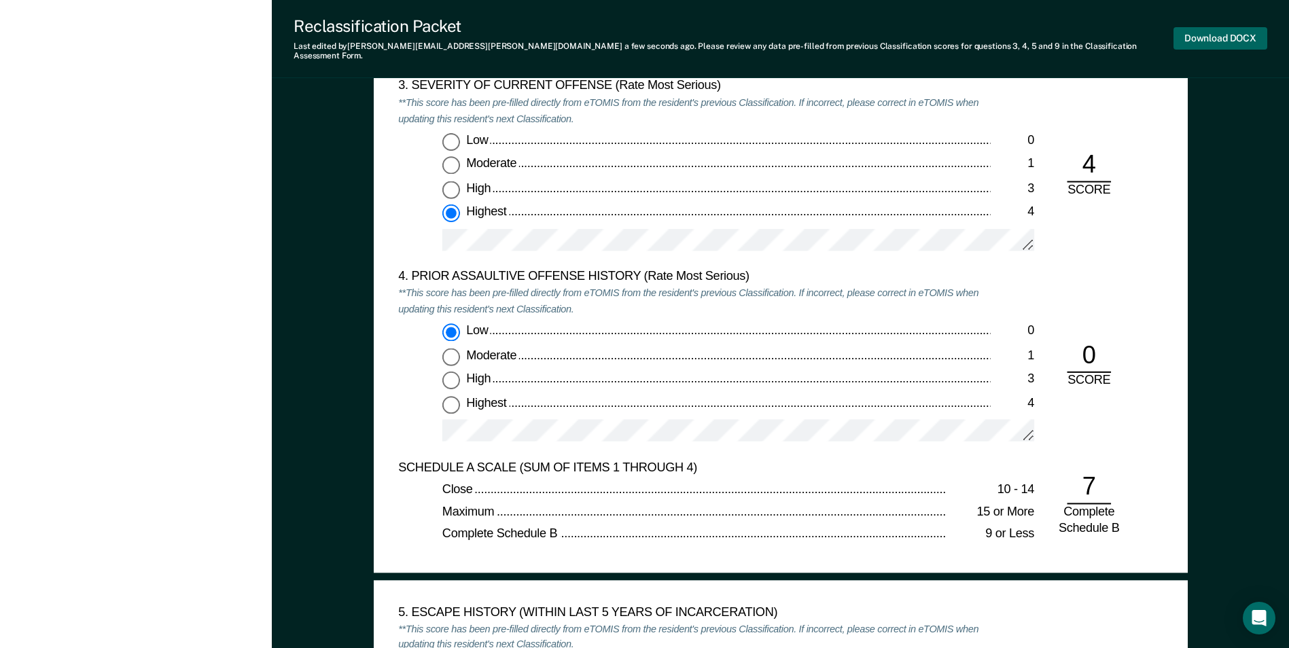
click at [1200, 36] on button "Download DOCX" at bounding box center [1220, 38] width 94 height 22
type textarea "x"
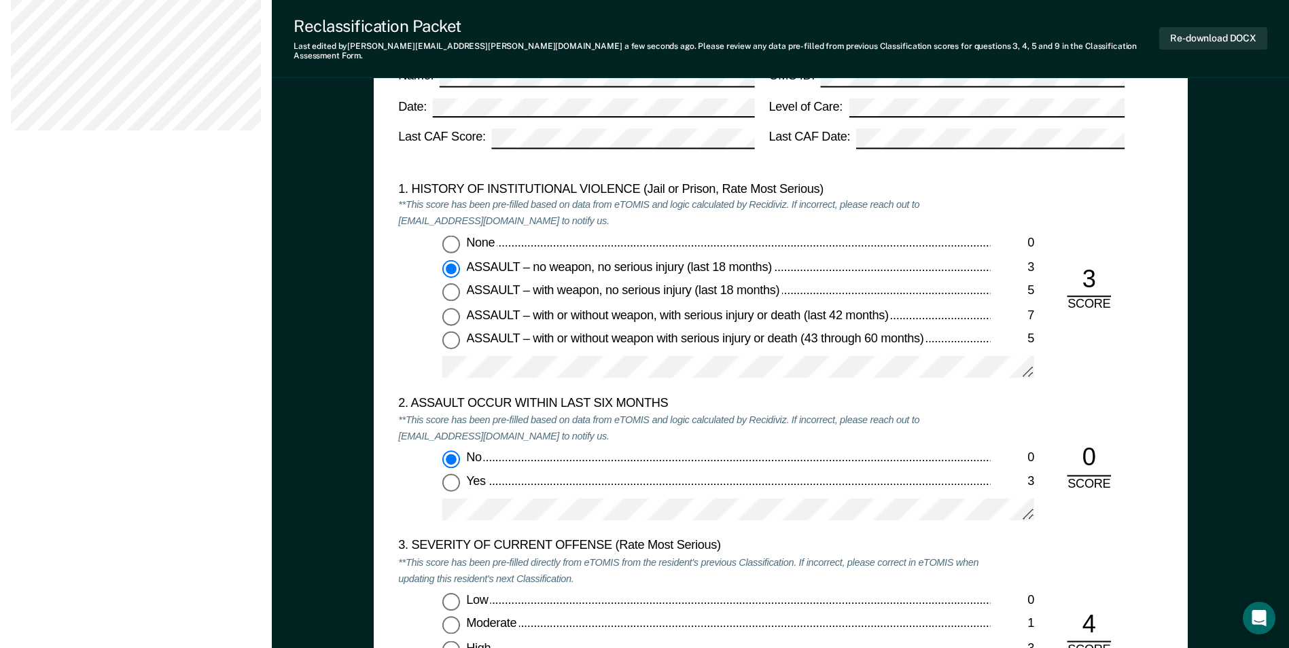
scroll to position [1223, 0]
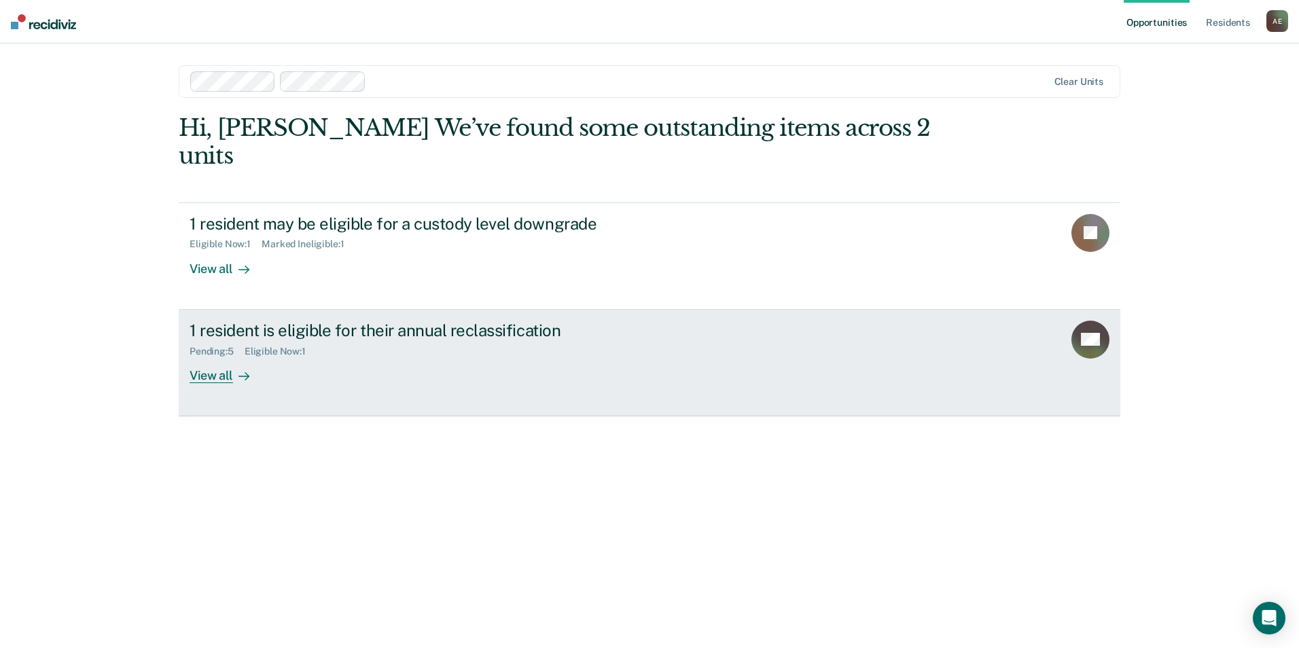
click at [220, 357] on div "View all" at bounding box center [228, 370] width 76 height 26
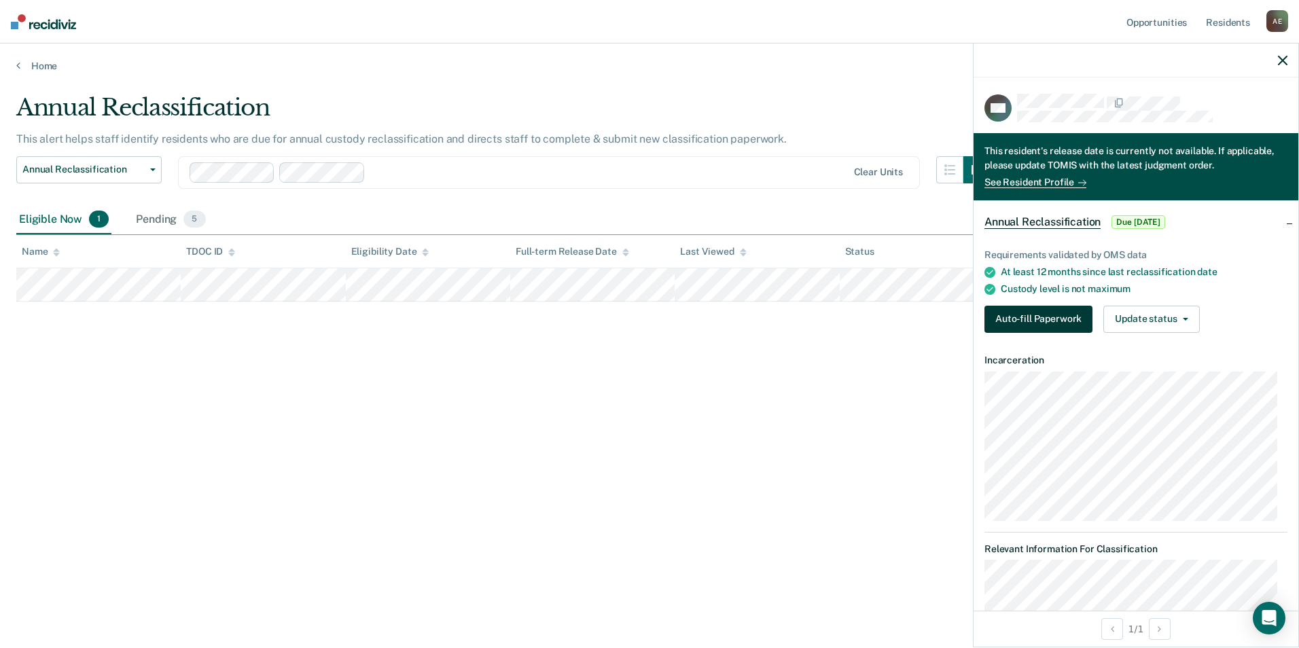
click at [1011, 316] on button "Auto-fill Paperwork" at bounding box center [1038, 319] width 108 height 27
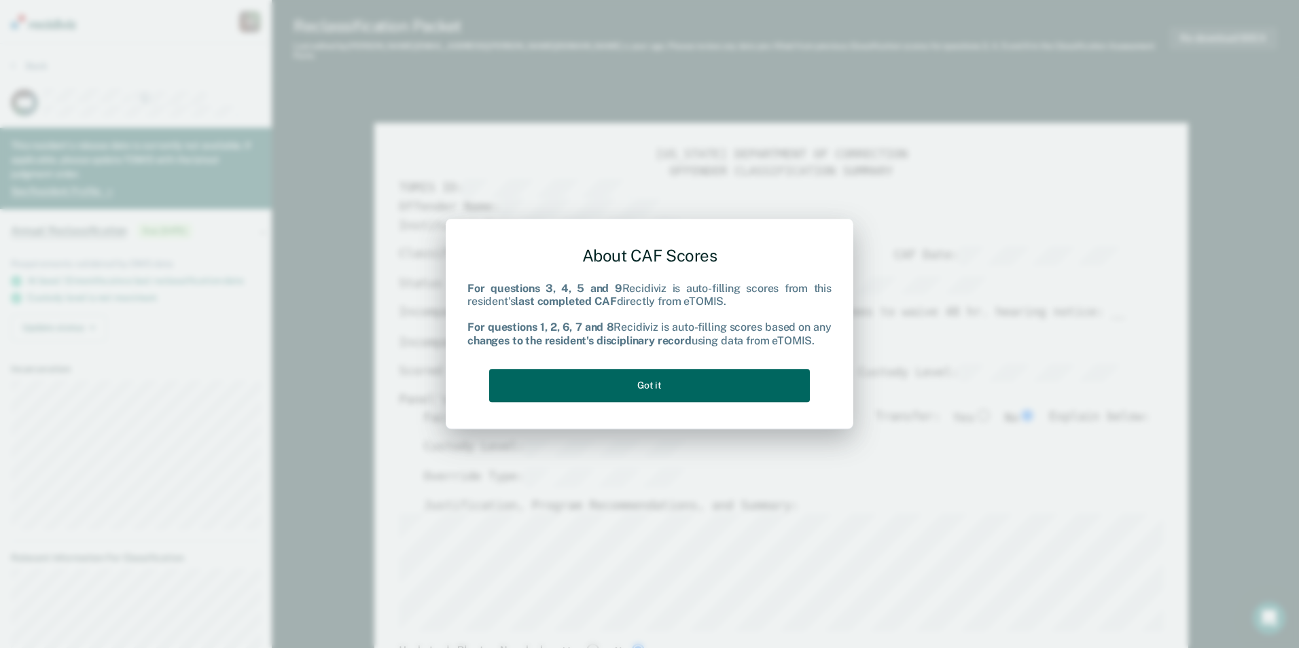
click at [726, 381] on button "Got it" at bounding box center [649, 385] width 321 height 33
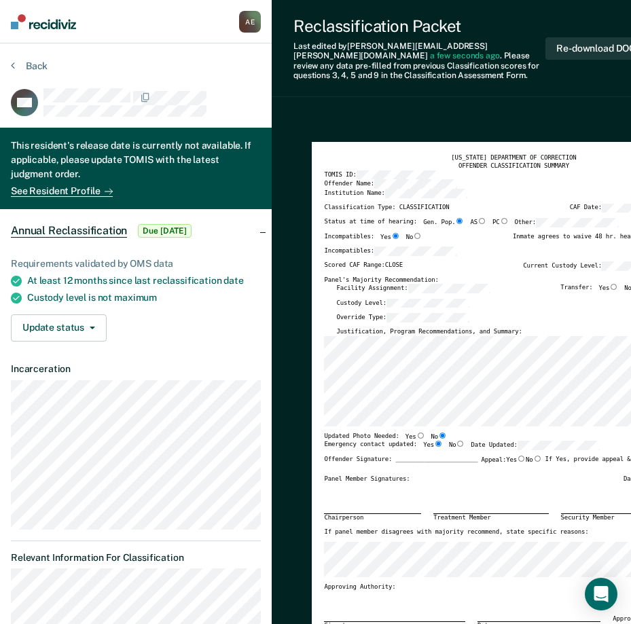
type textarea "x"
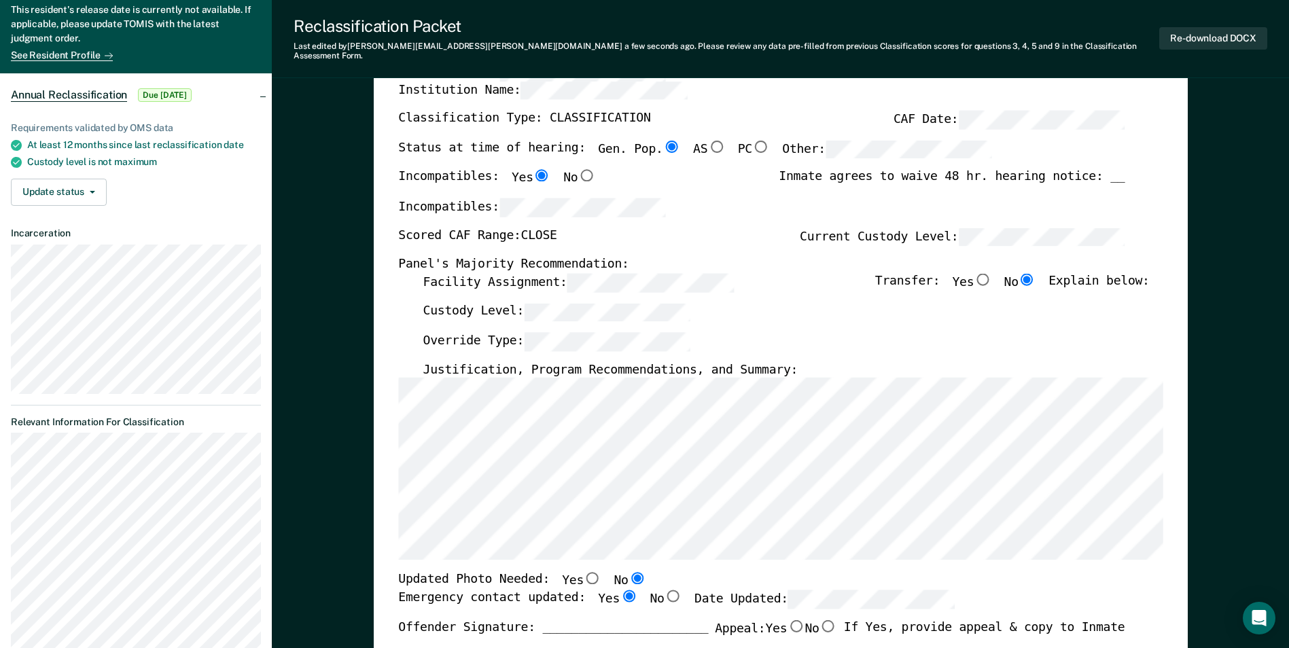
scroll to position [68, 0]
